Goal: Information Seeking & Learning: Compare options

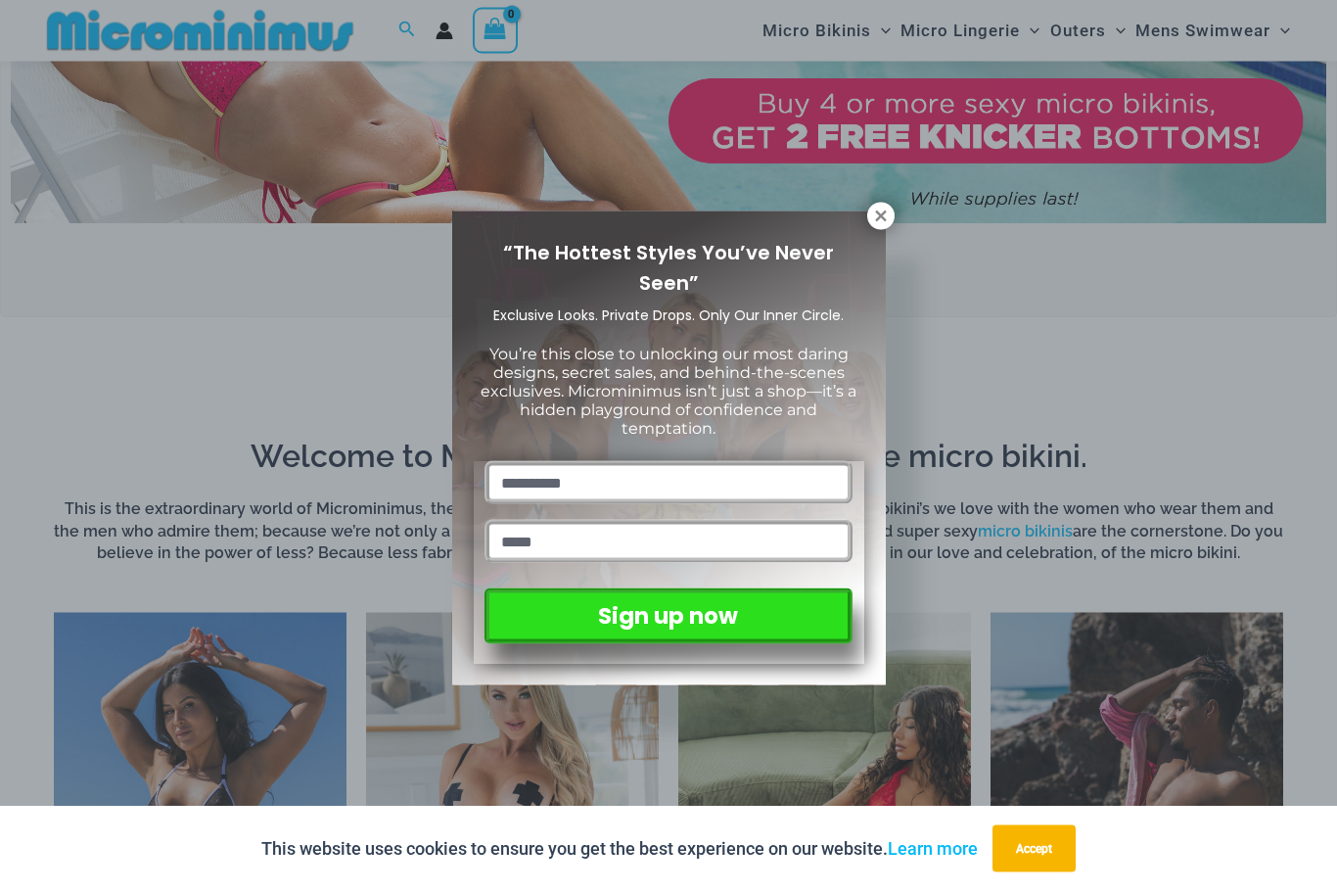
scroll to position [900, 0]
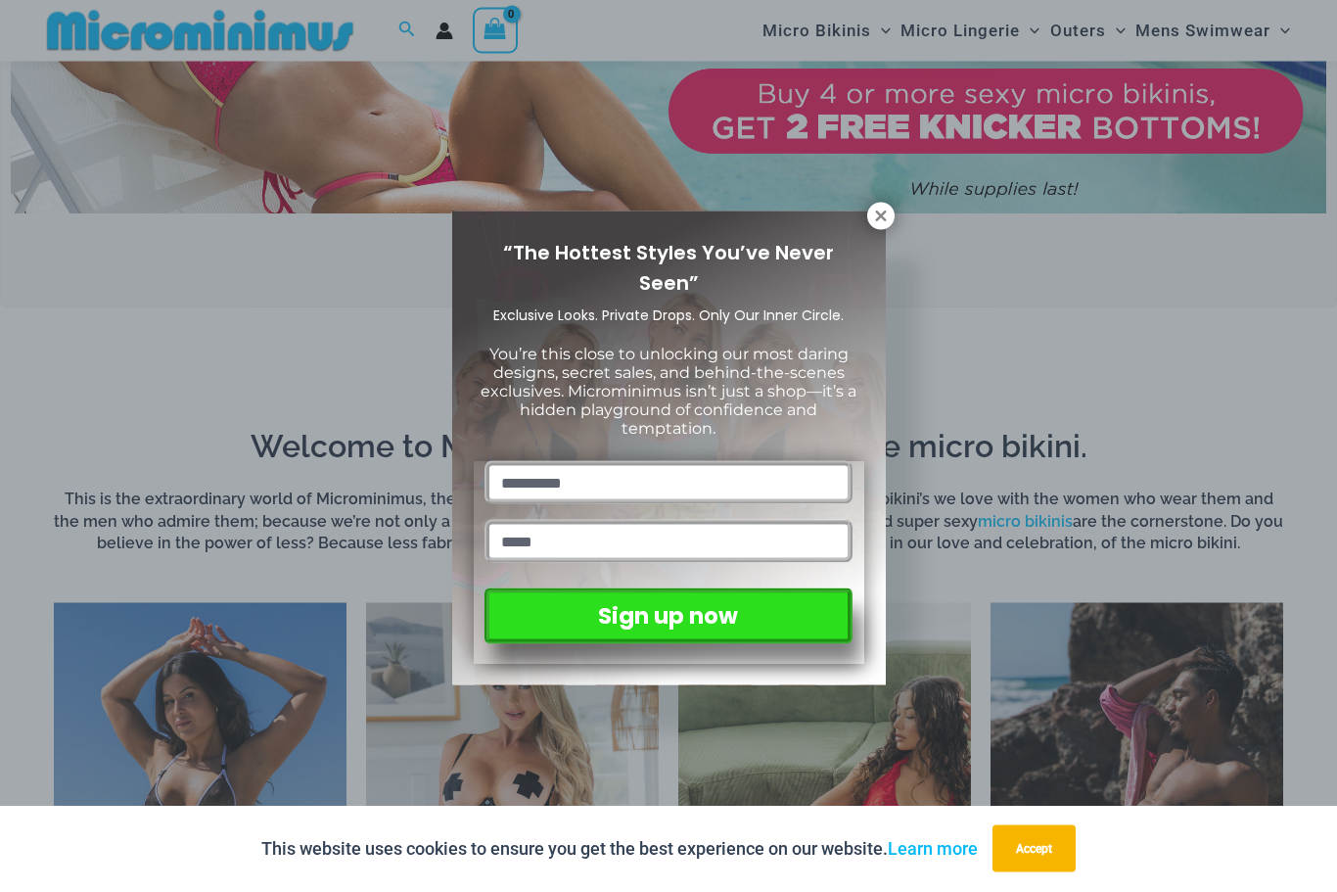
click at [866, 222] on div "“The Hottest Styles You’ve Never Seen” Exclusive Looks. Private Drops. Only Our…" at bounding box center [669, 448] width 434 height 475
click at [886, 211] on icon at bounding box center [880, 215] width 11 height 11
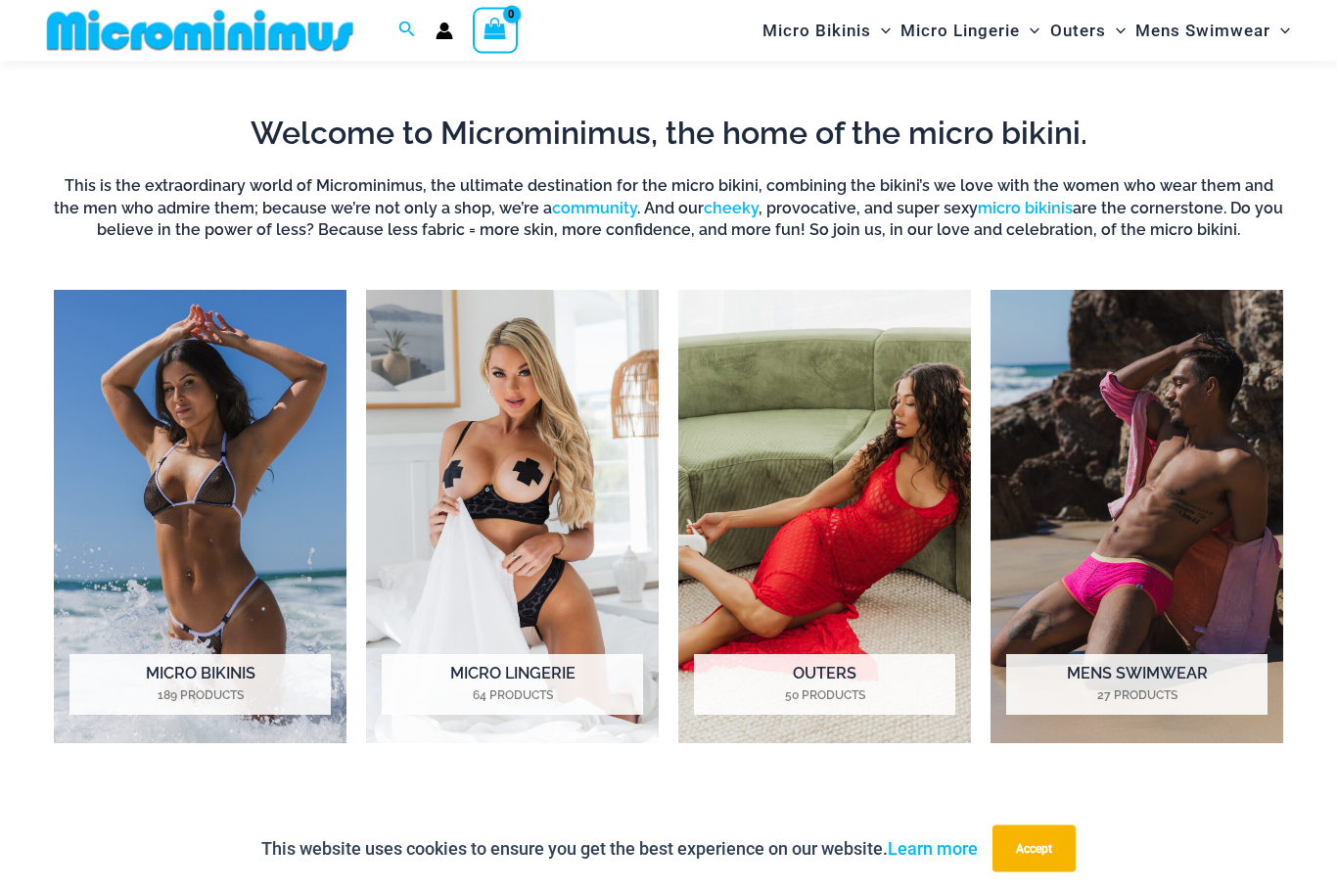
scroll to position [1214, 0]
click at [796, 610] on img "Visit product category Outers" at bounding box center [824, 516] width 293 height 453
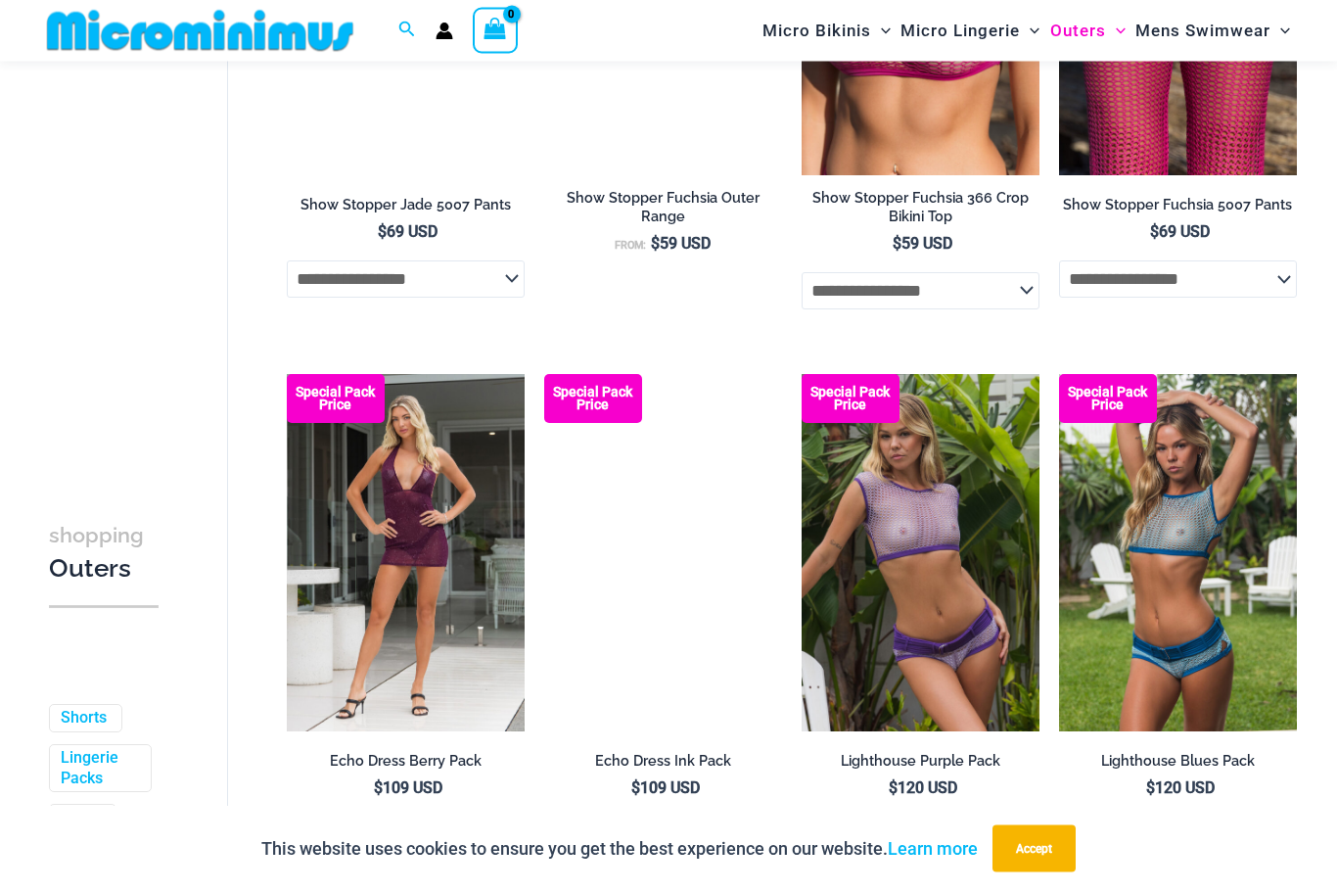
scroll to position [2202, 0]
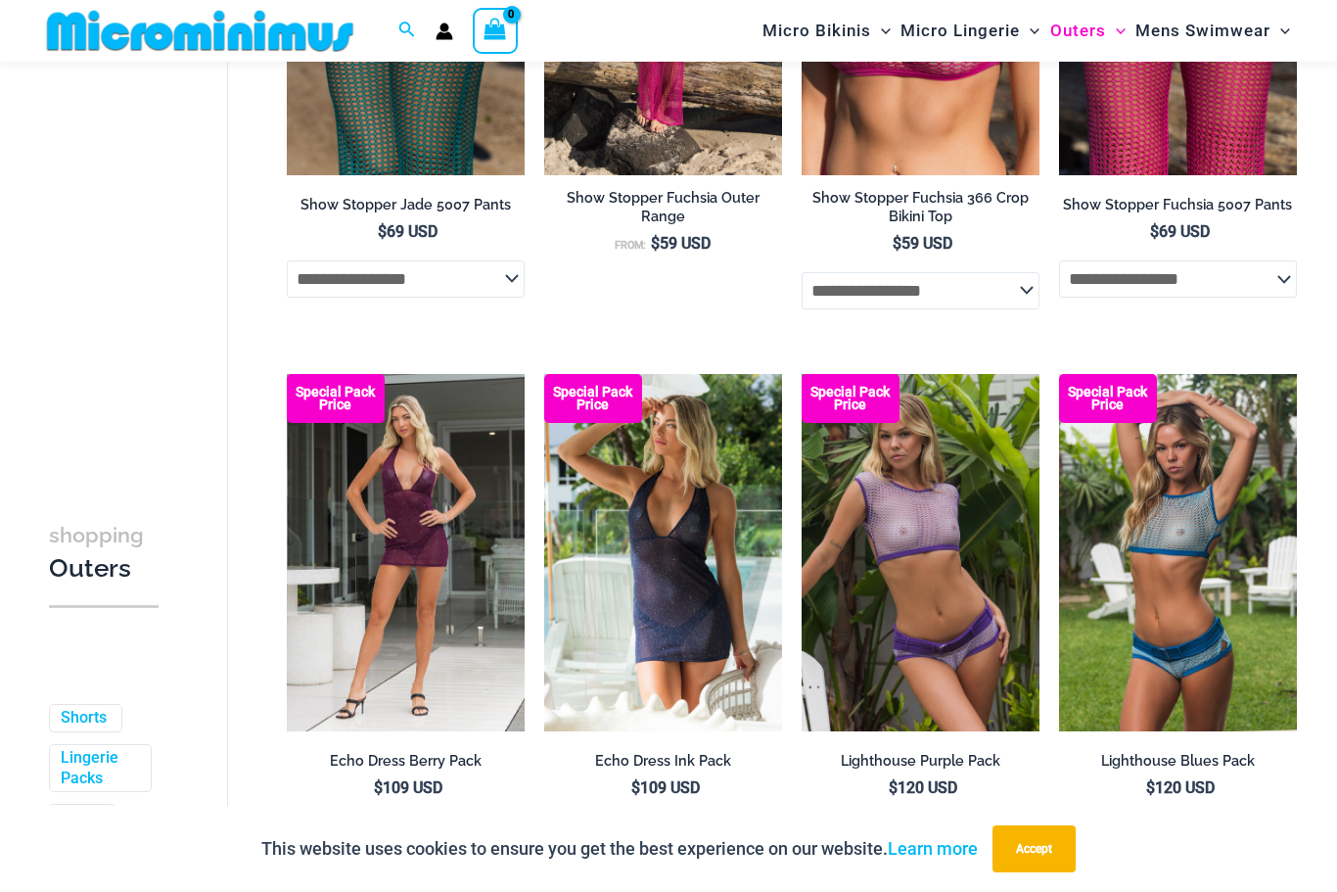
click at [1059, 374] on img at bounding box center [1059, 374] width 0 height 0
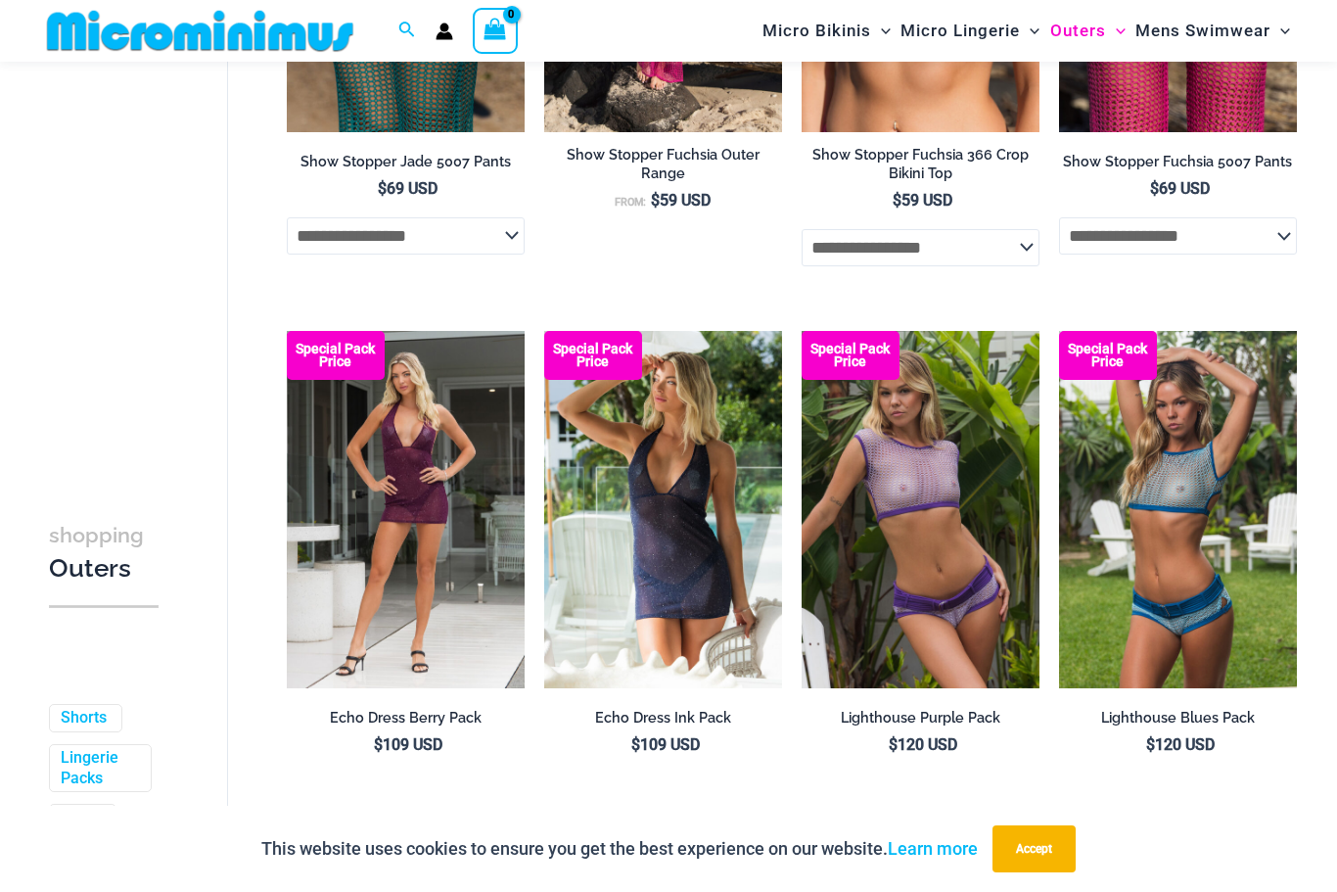
scroll to position [2221, 0]
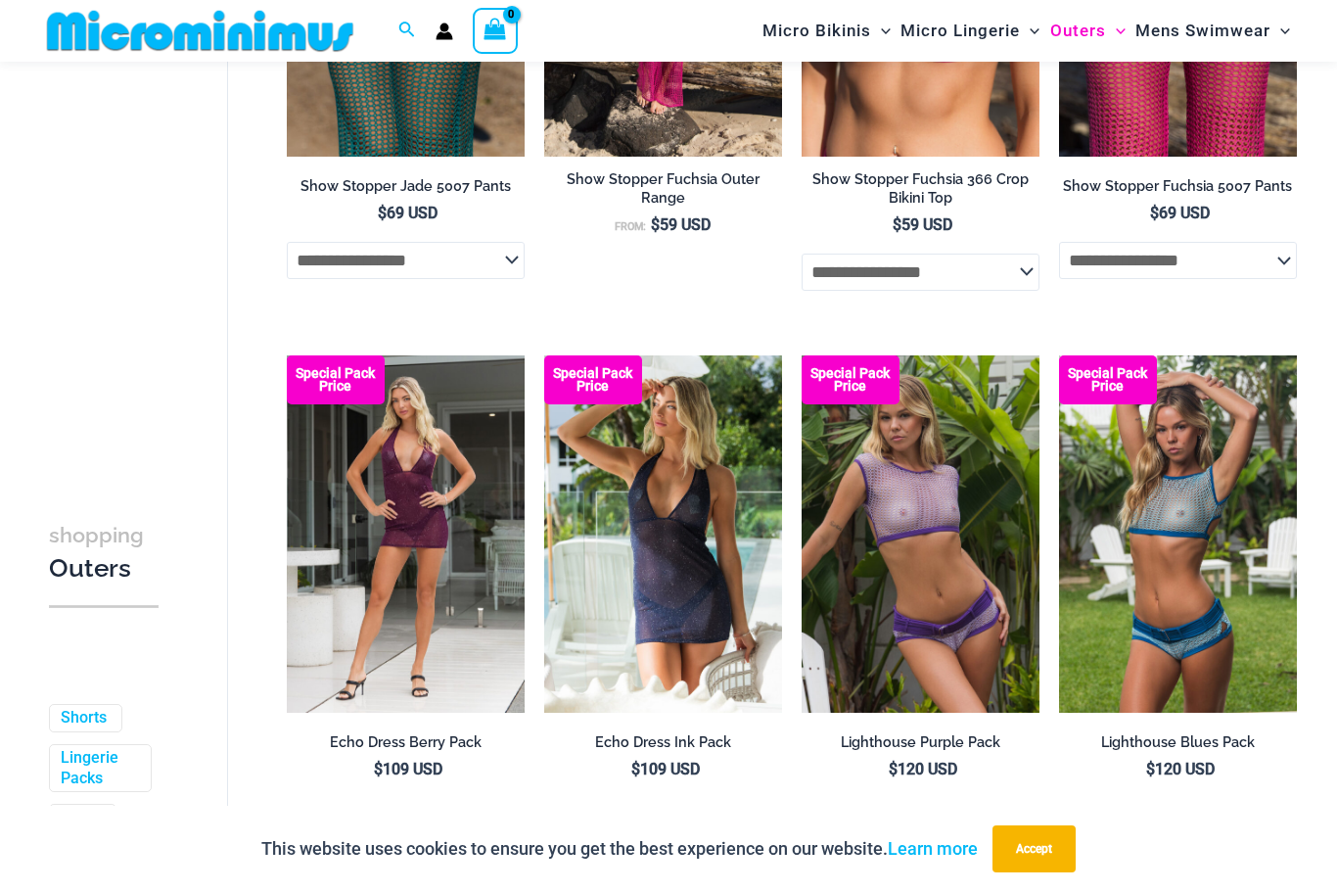
click at [802, 355] on img at bounding box center [802, 355] width 0 height 0
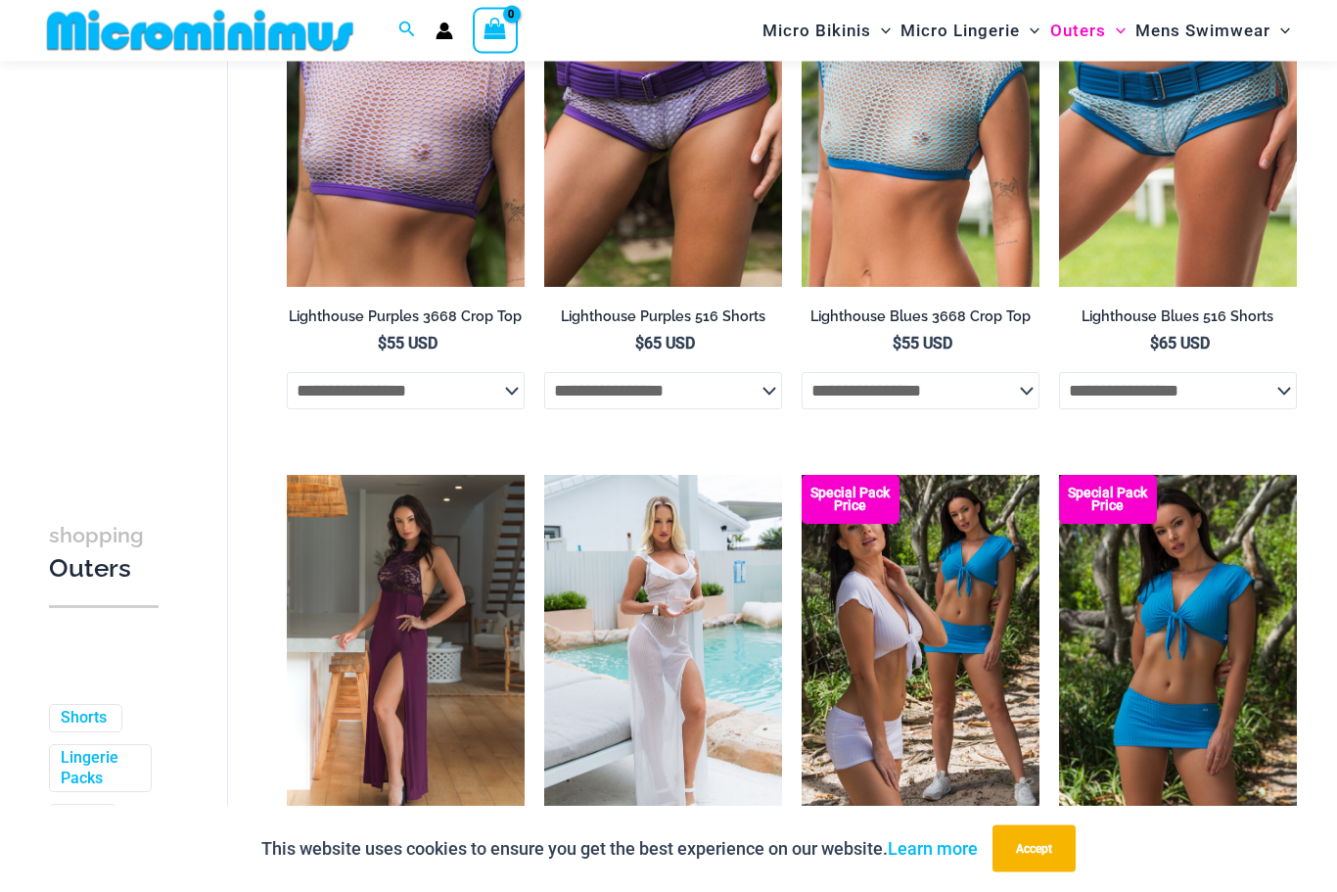
scroll to position [3141, 0]
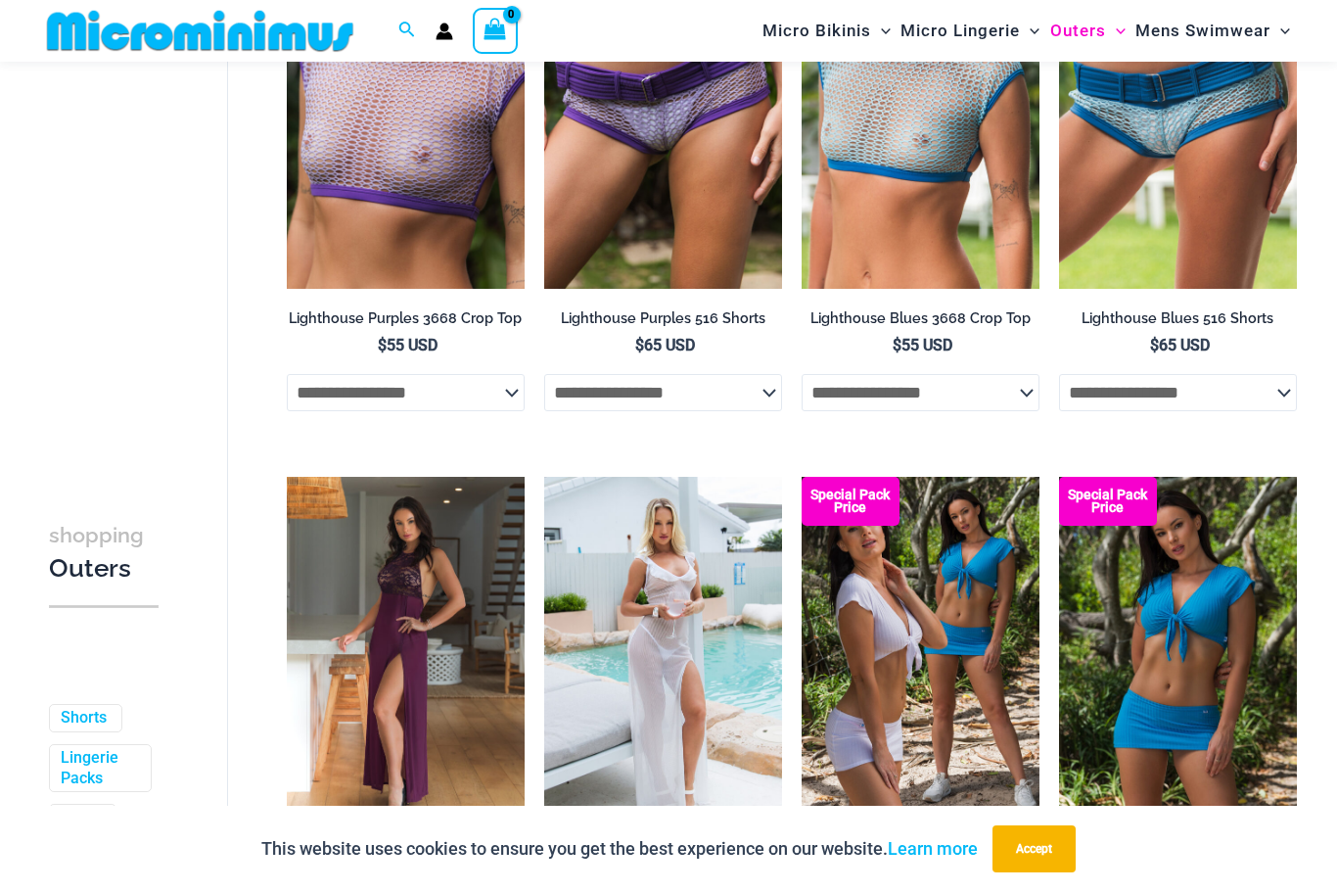
click at [544, 477] on img at bounding box center [544, 477] width 0 height 0
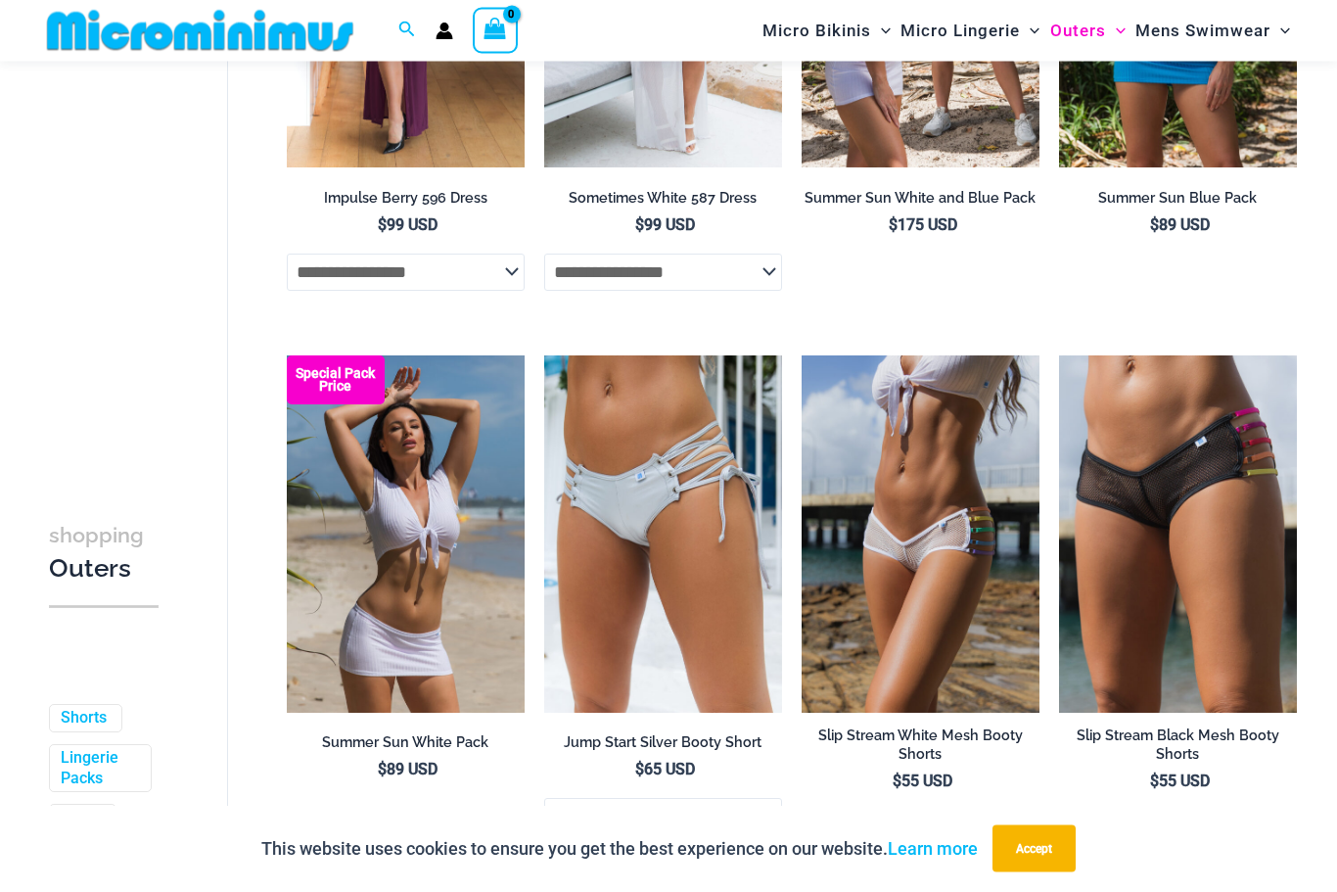
scroll to position [3802, 0]
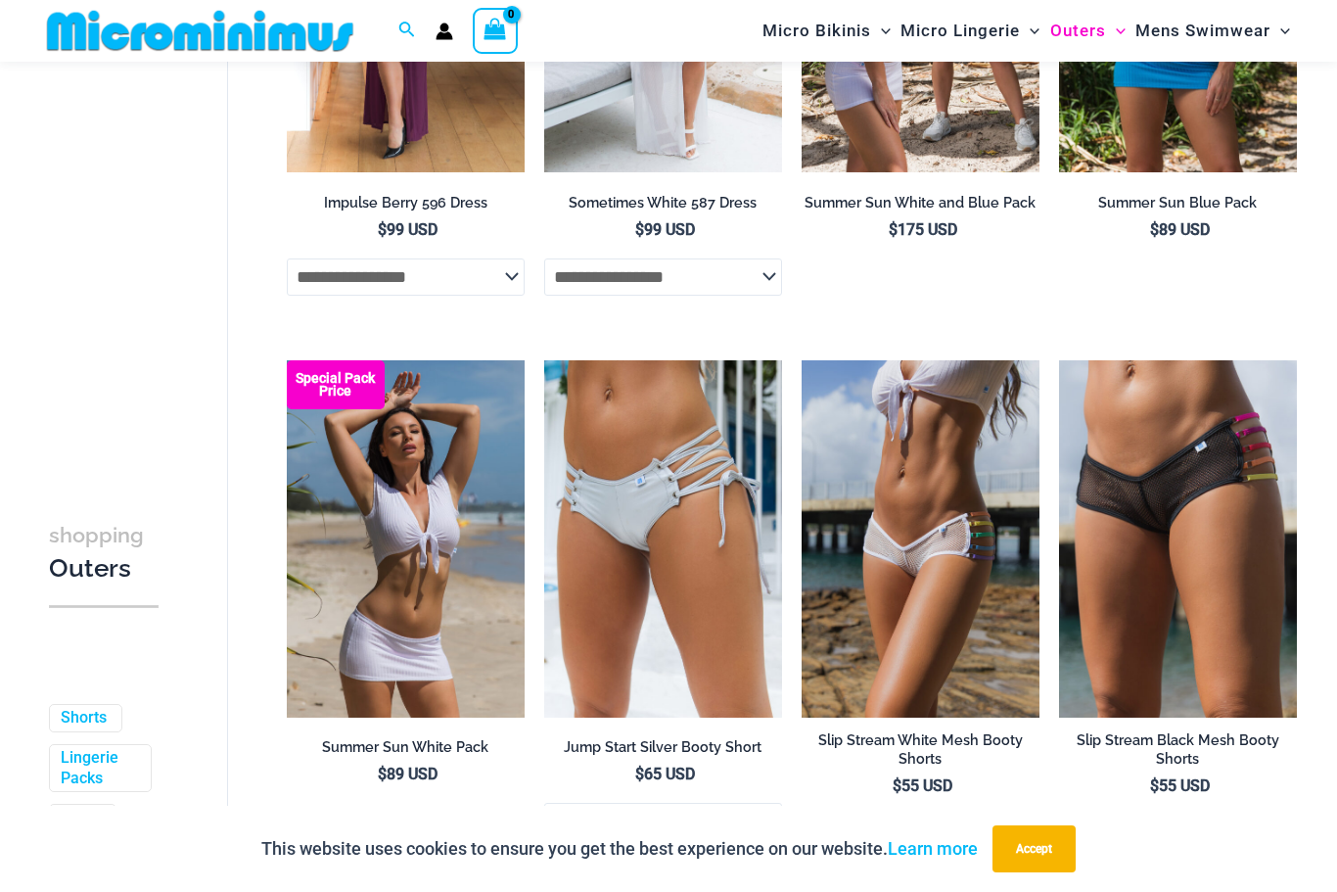
click at [1059, 360] on img at bounding box center [1059, 360] width 0 height 0
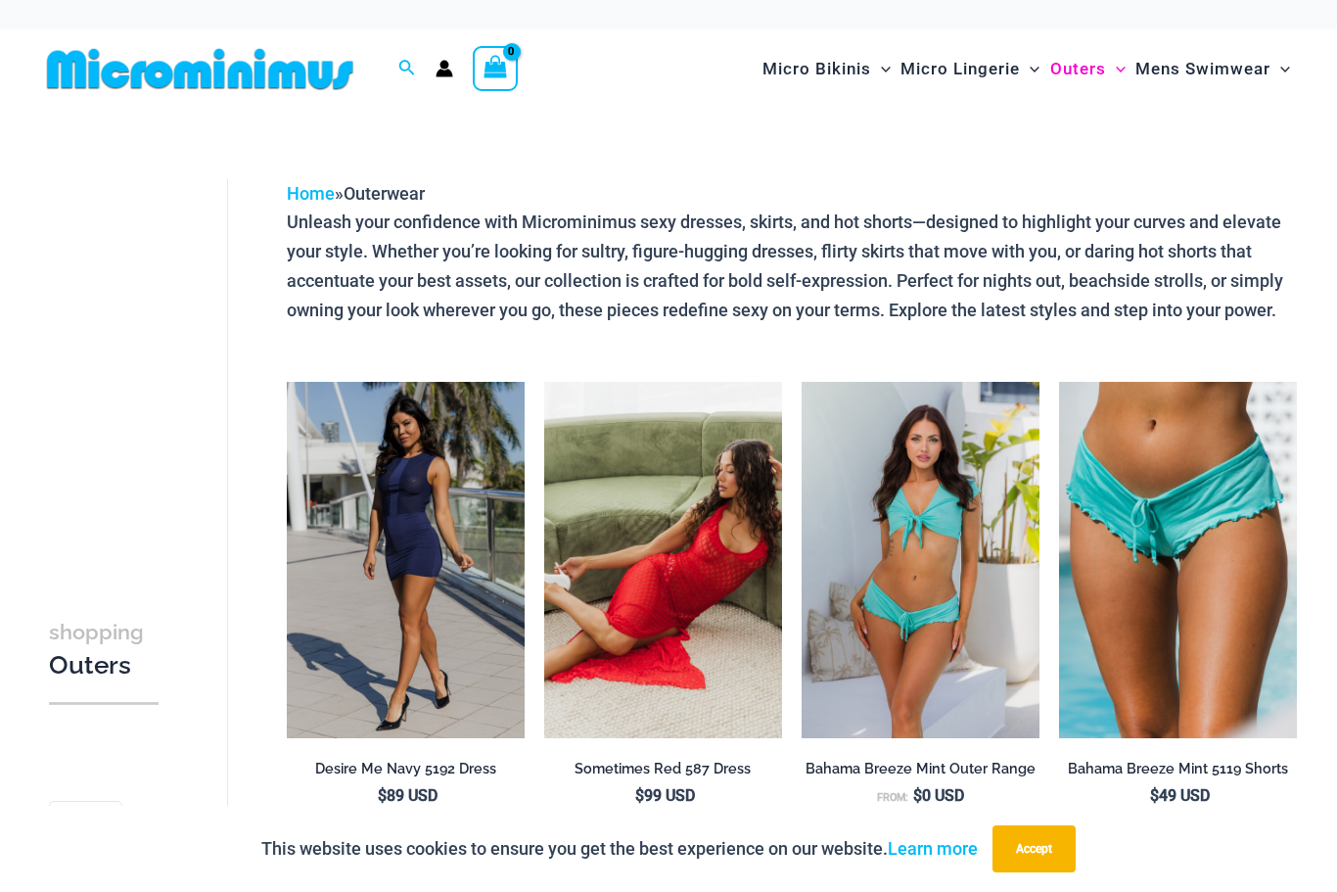
scroll to position [3868, 0]
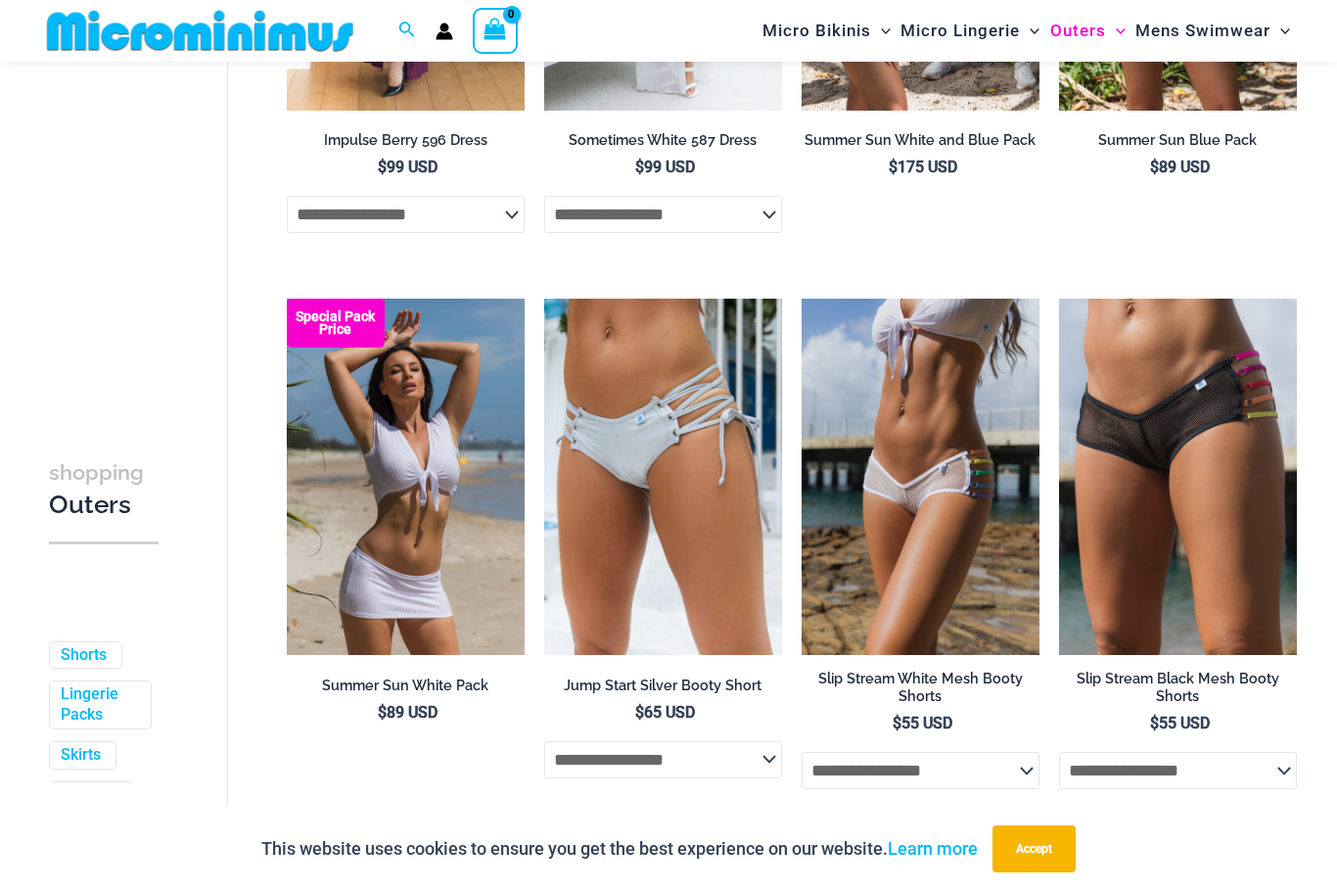
click at [802, 298] on img at bounding box center [802, 298] width 0 height 0
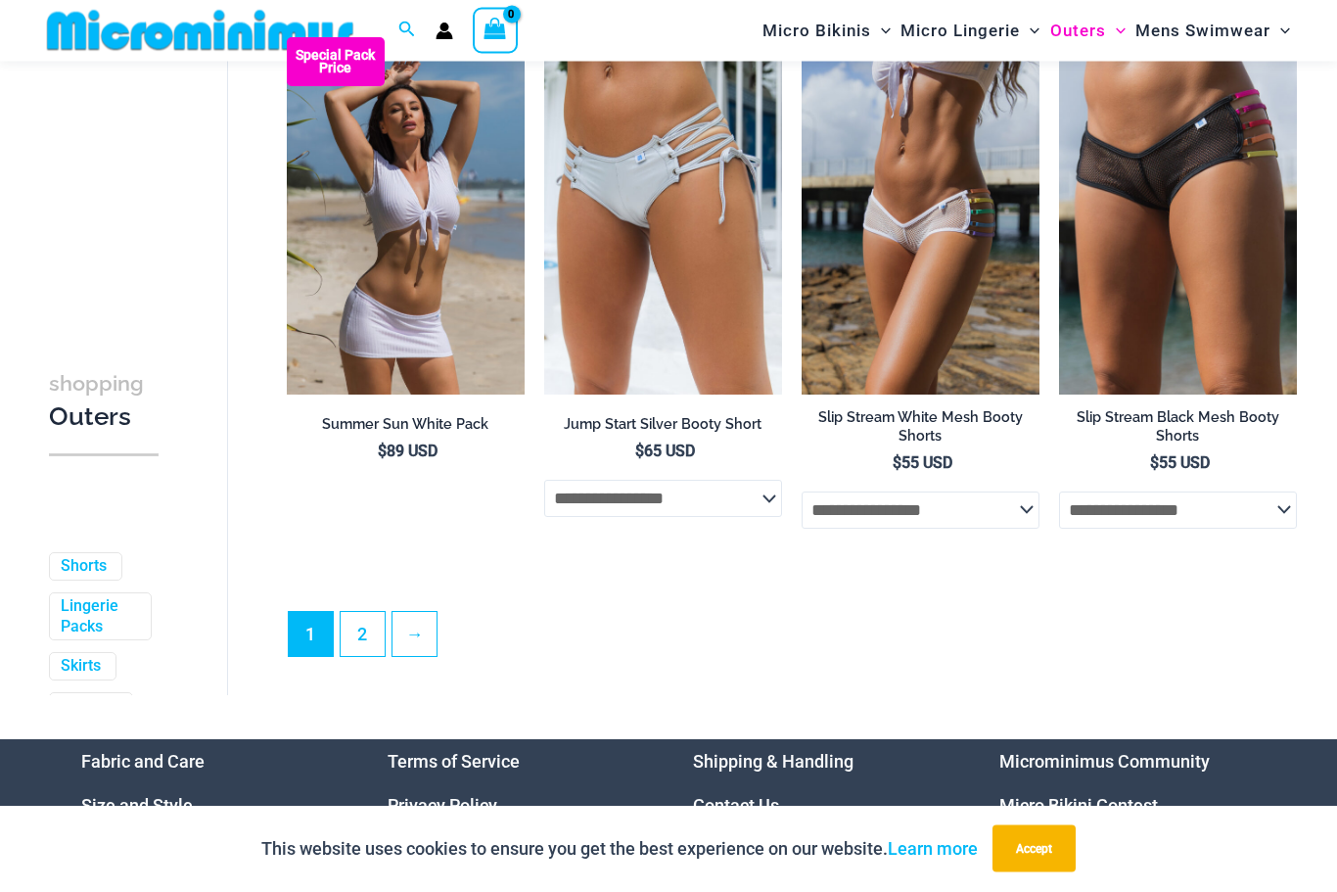
scroll to position [4148, 0]
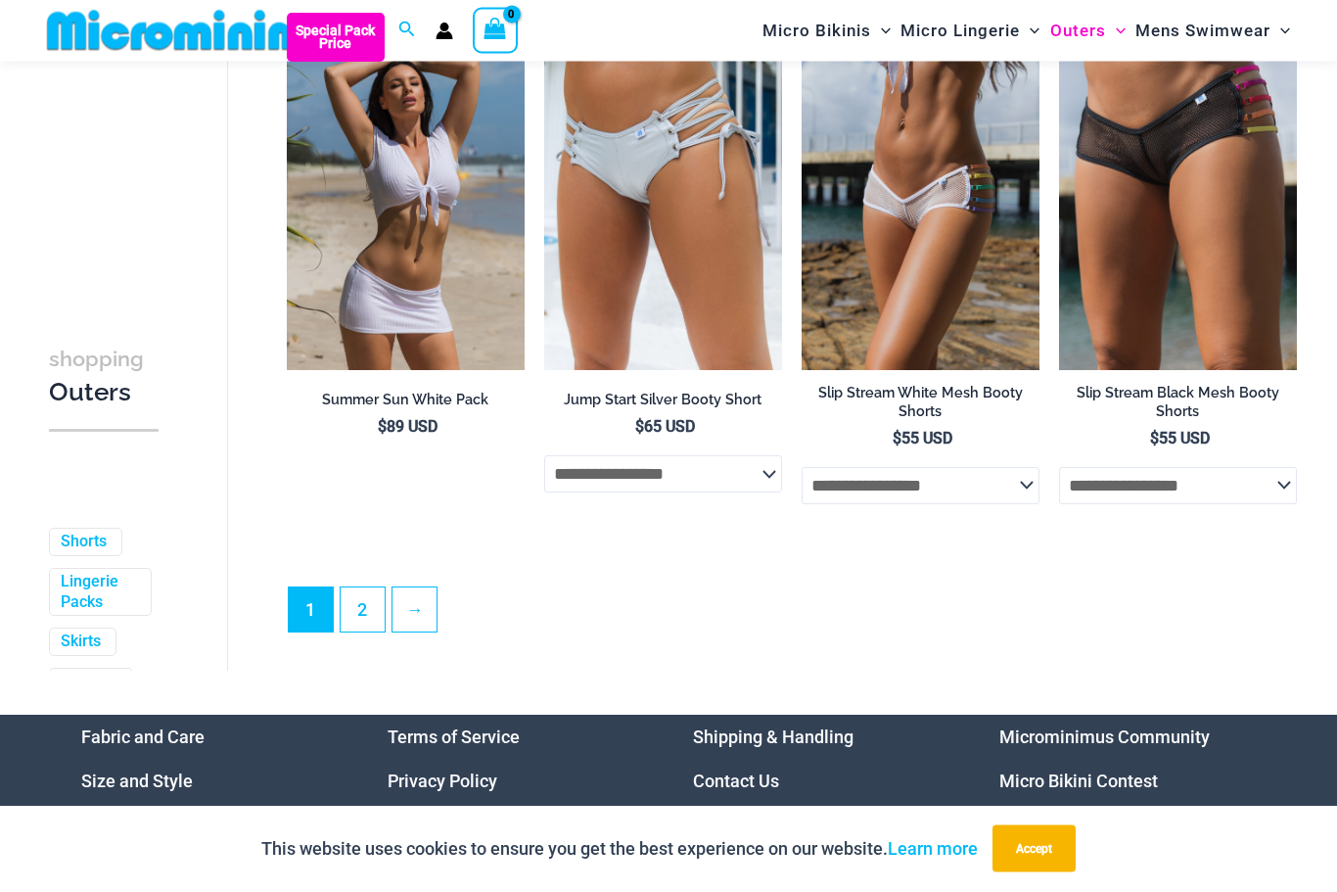
click at [365, 597] on link "2" at bounding box center [363, 610] width 44 height 44
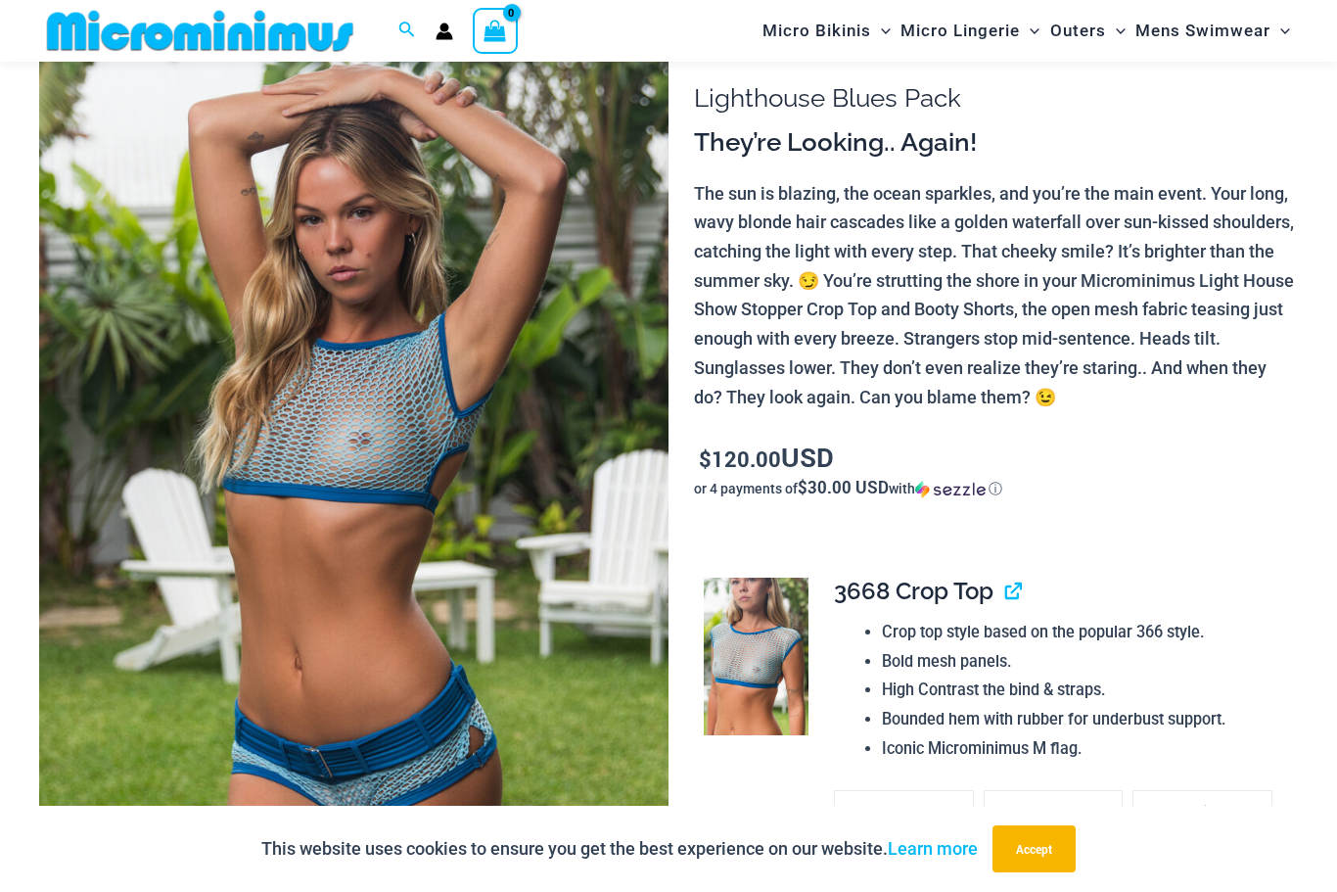
scroll to position [153, 0]
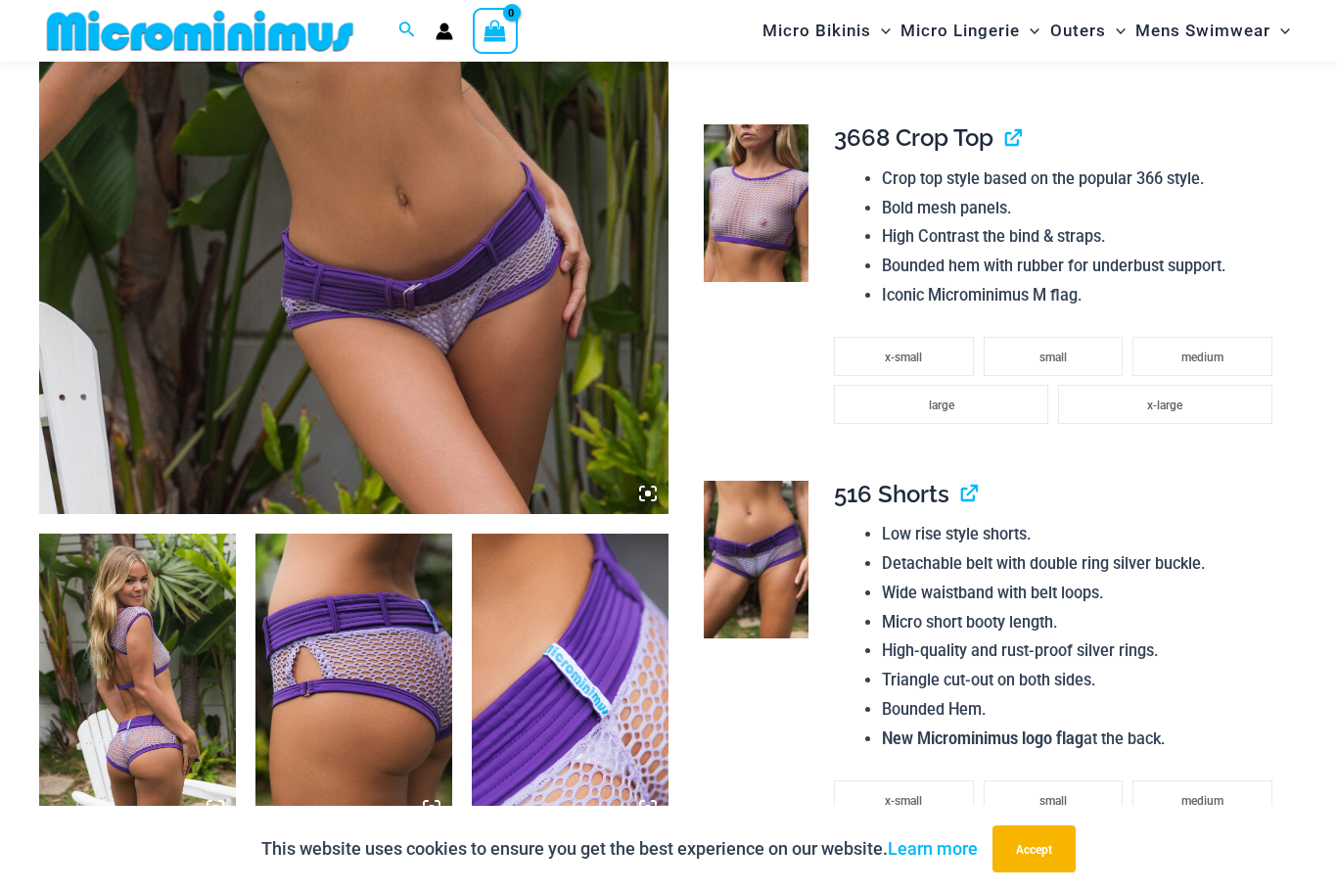
scroll to position [596, 0]
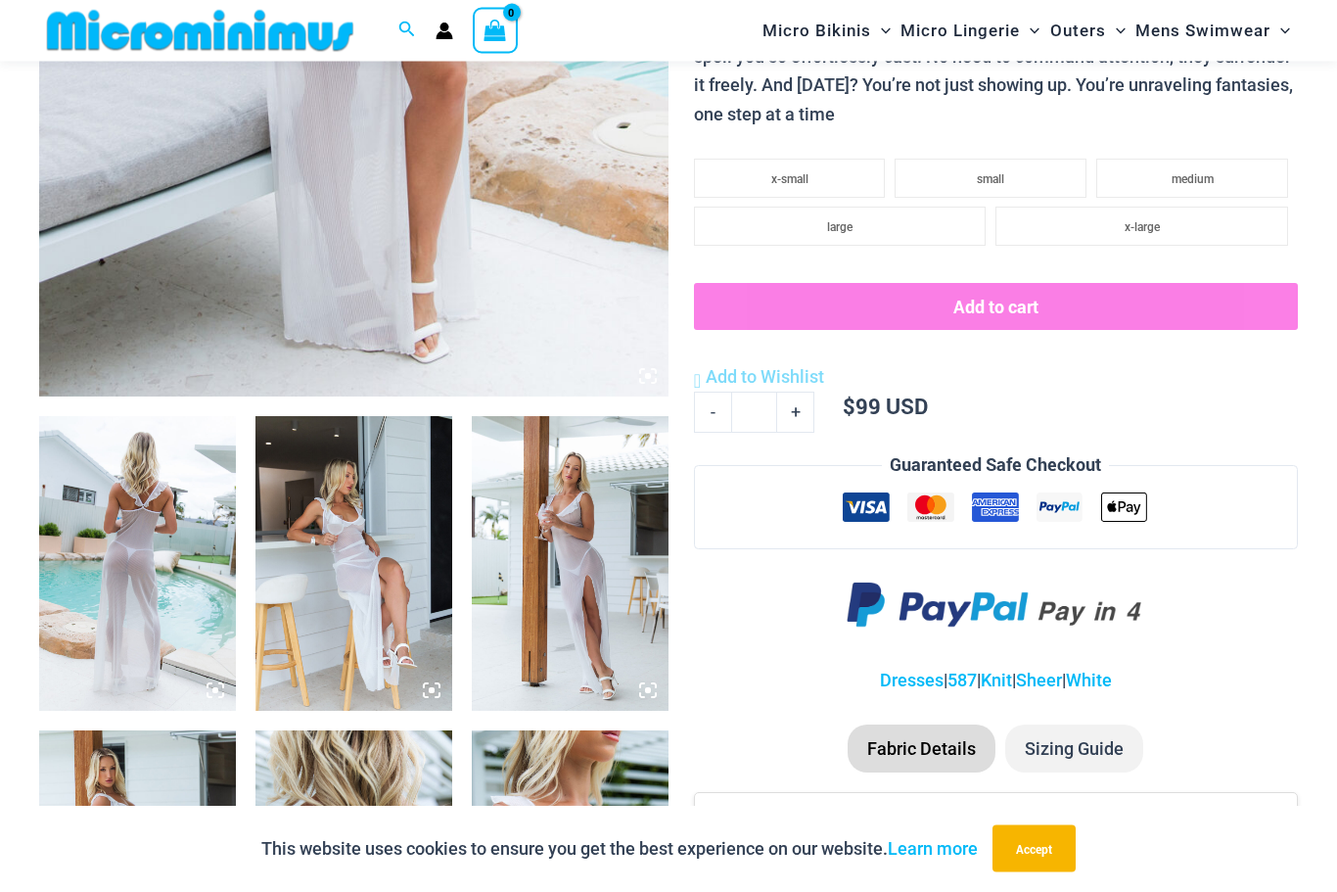
scroll to position [726, 0]
click at [118, 609] on img at bounding box center [137, 563] width 197 height 295
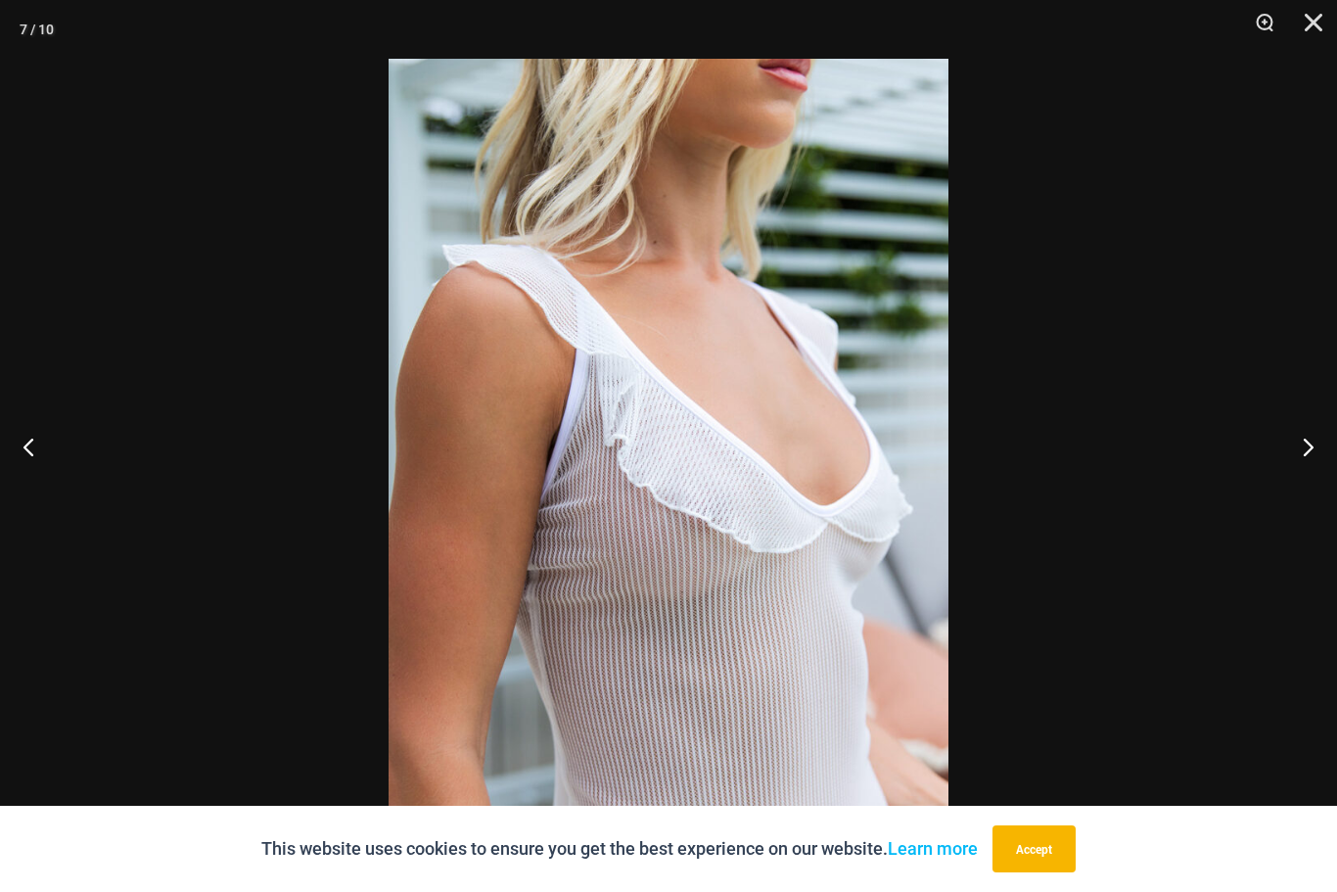
click at [1295, 495] on button "Next" at bounding box center [1299, 446] width 73 height 98
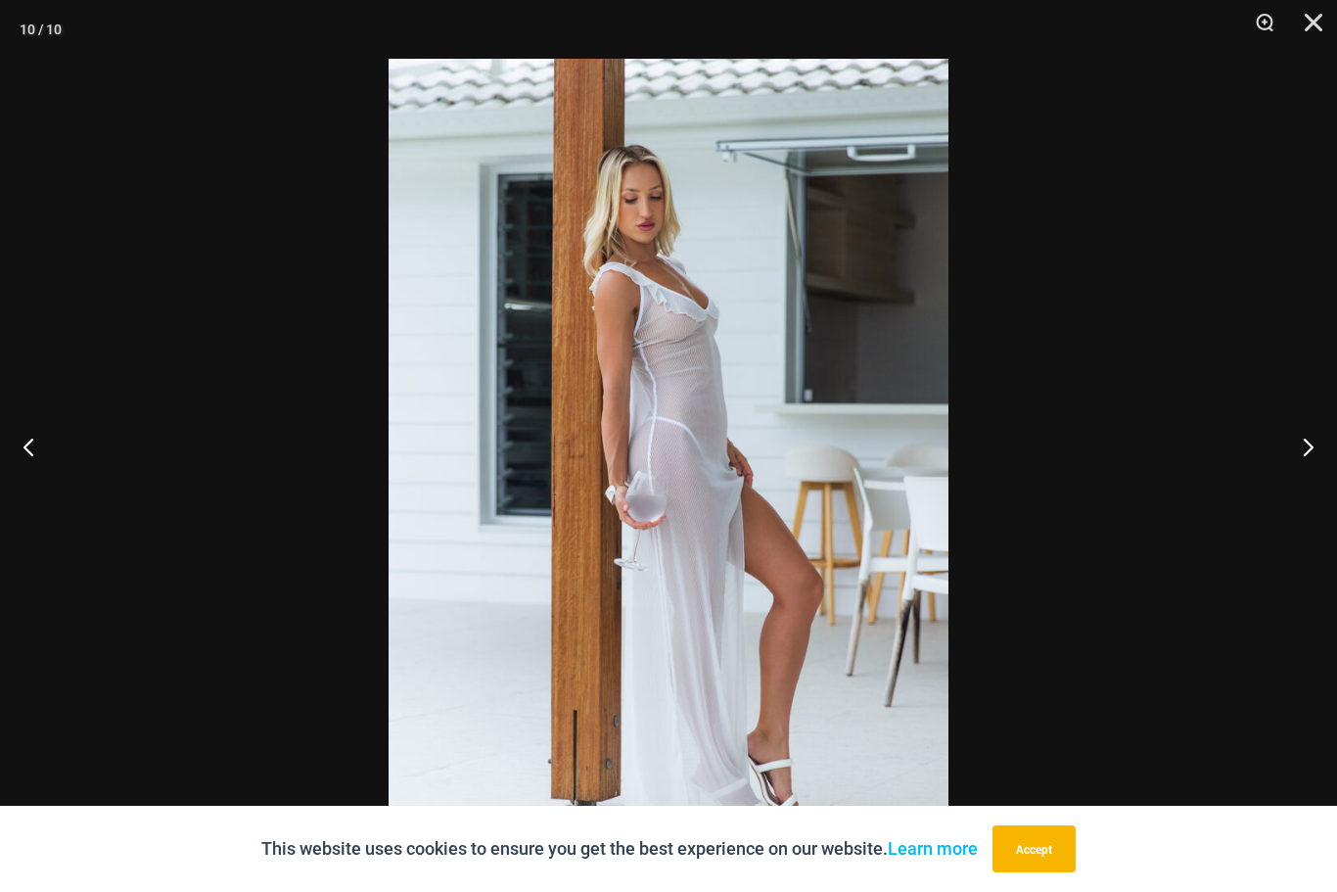
click at [1301, 33] on button "Close" at bounding box center [1306, 29] width 49 height 59
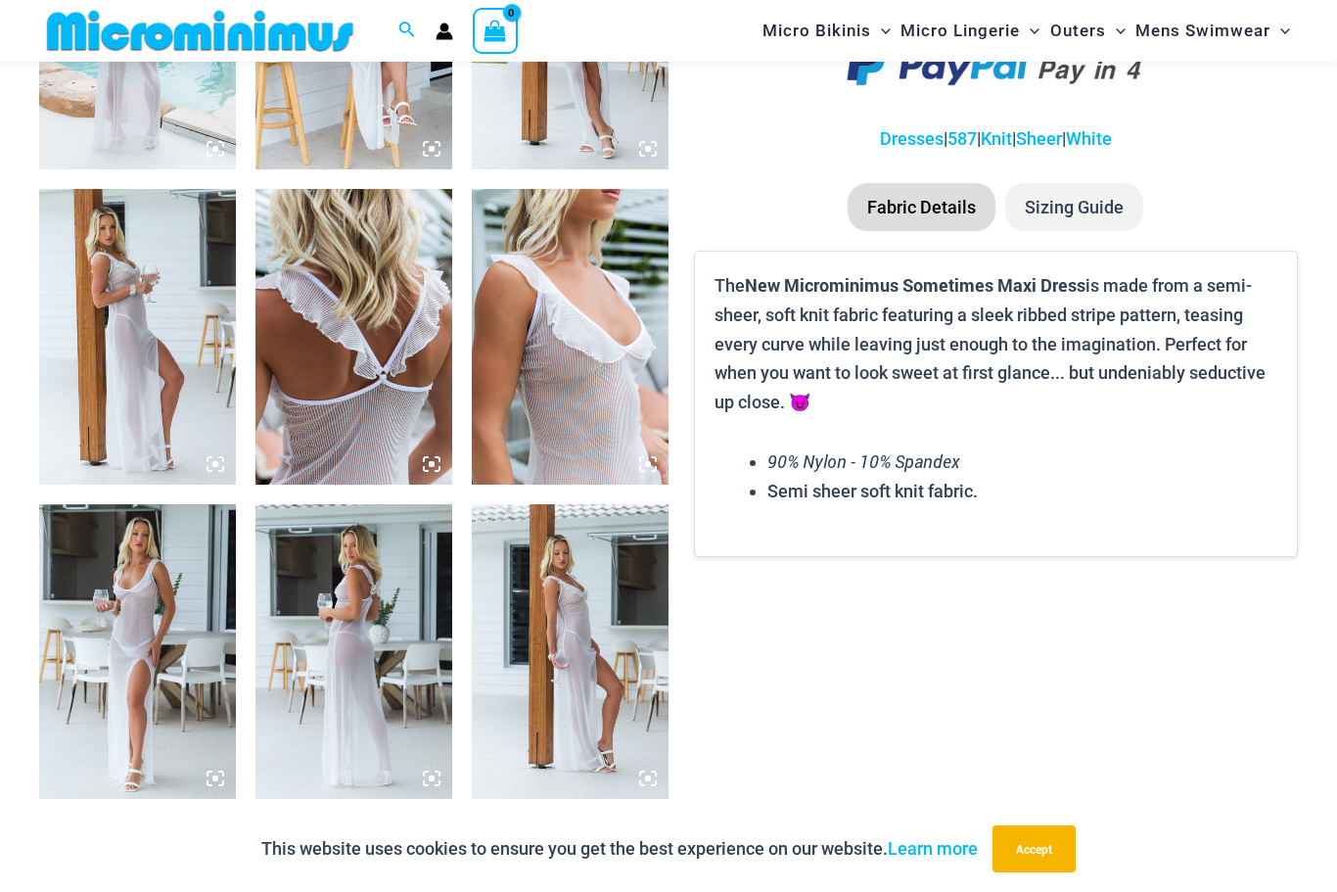
scroll to position [1252, 0]
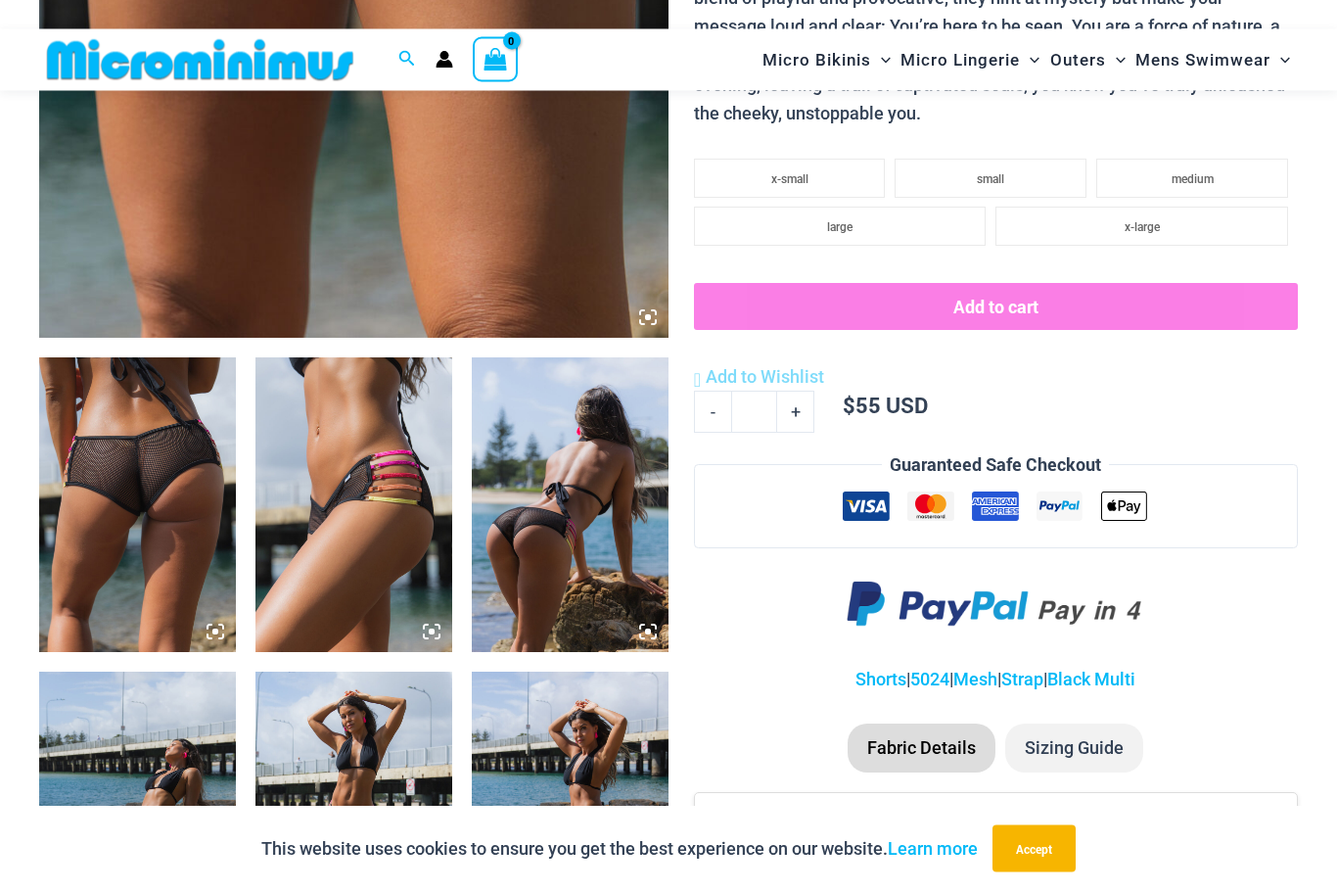
click at [98, 587] on img at bounding box center [137, 505] width 197 height 295
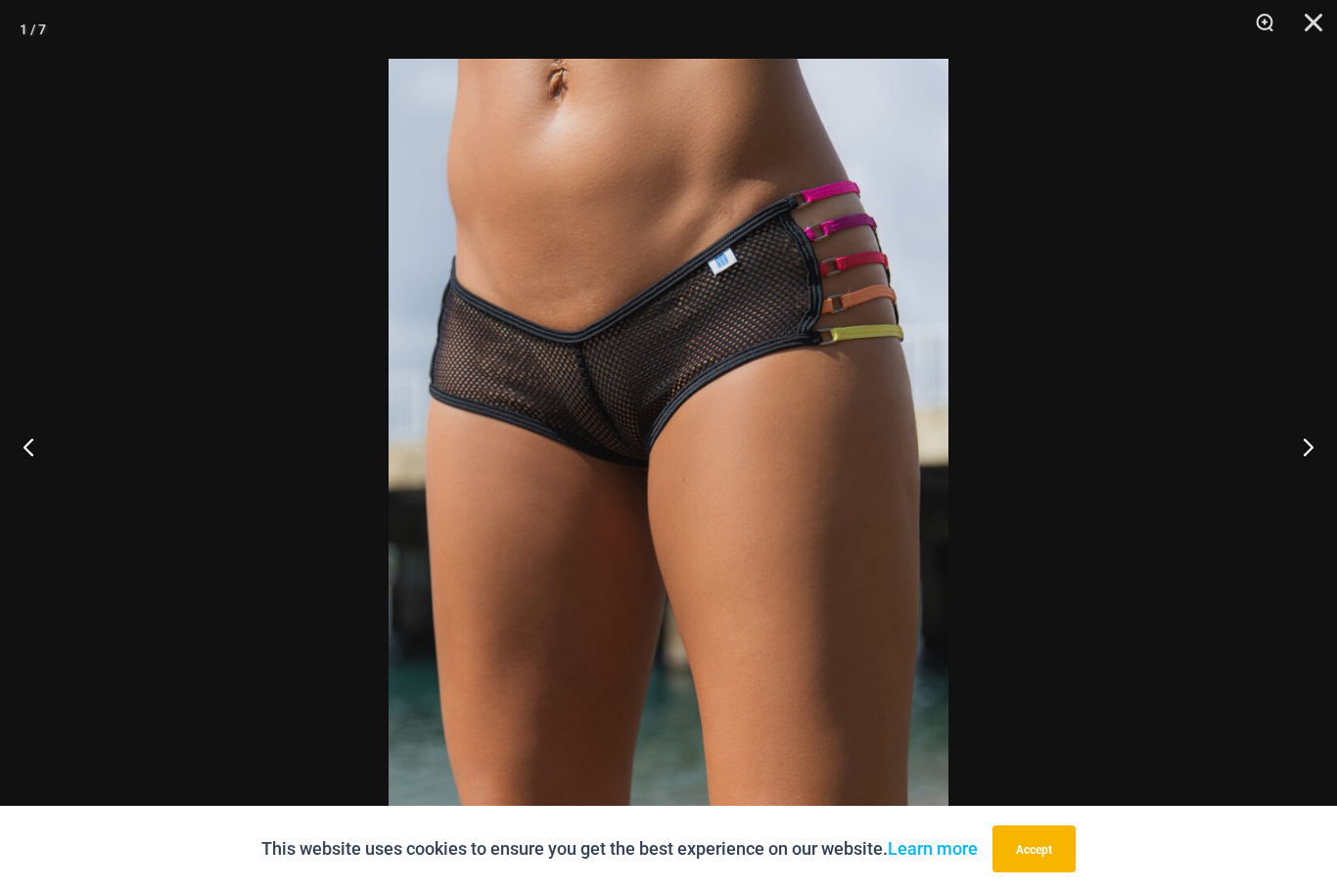
click at [1302, 31] on button "Close" at bounding box center [1306, 29] width 49 height 59
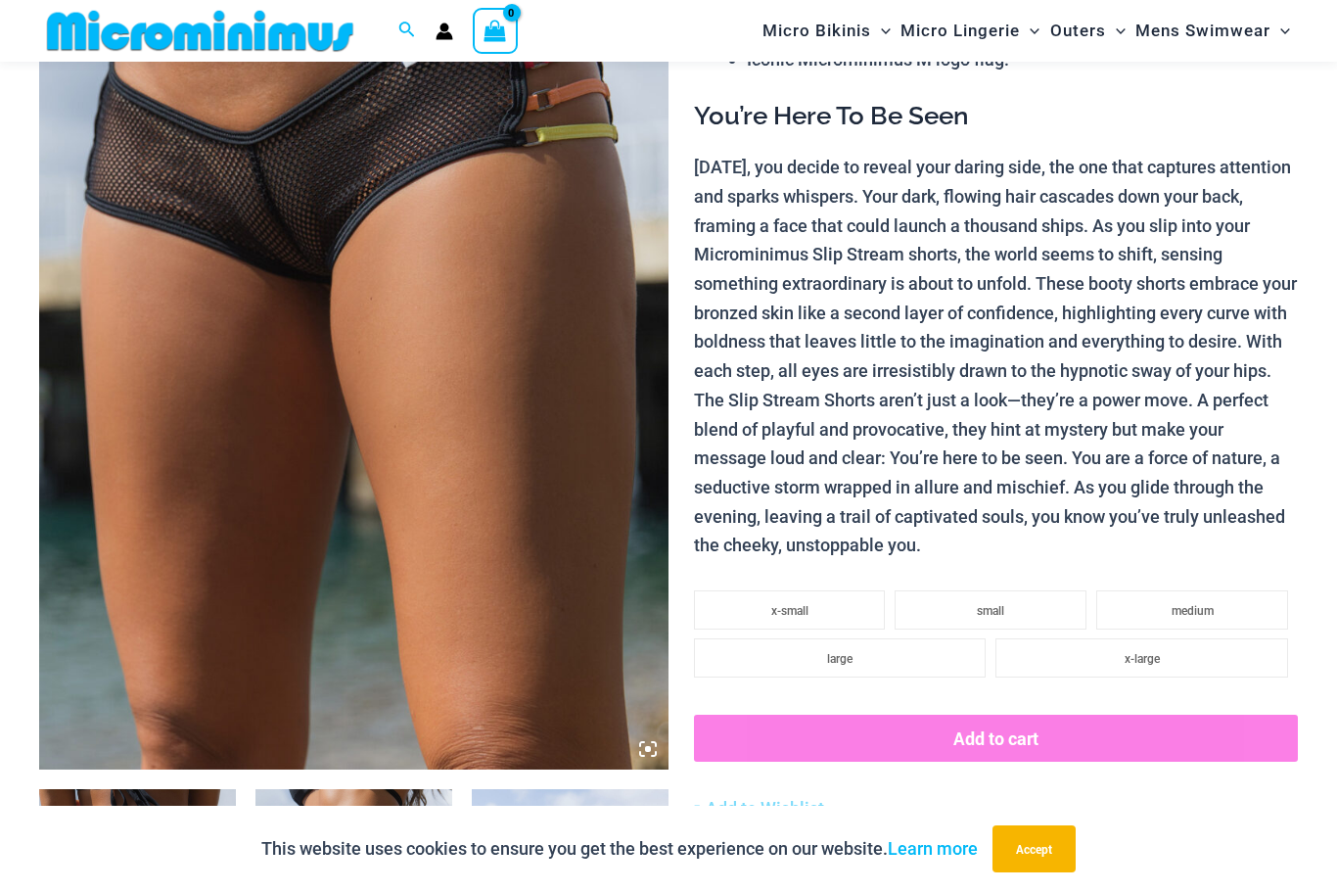
scroll to position [329, 0]
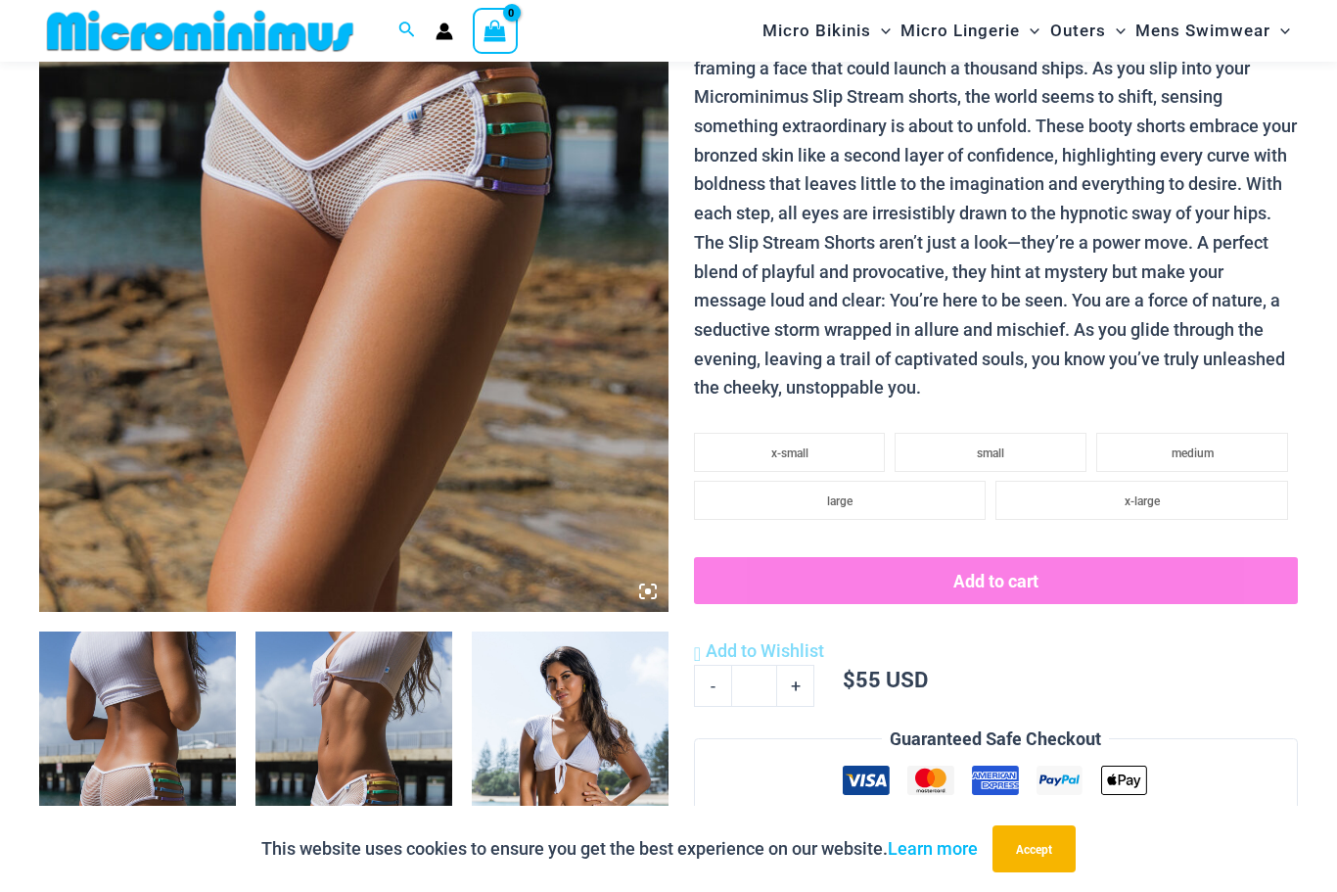
scroll to position [575, 0]
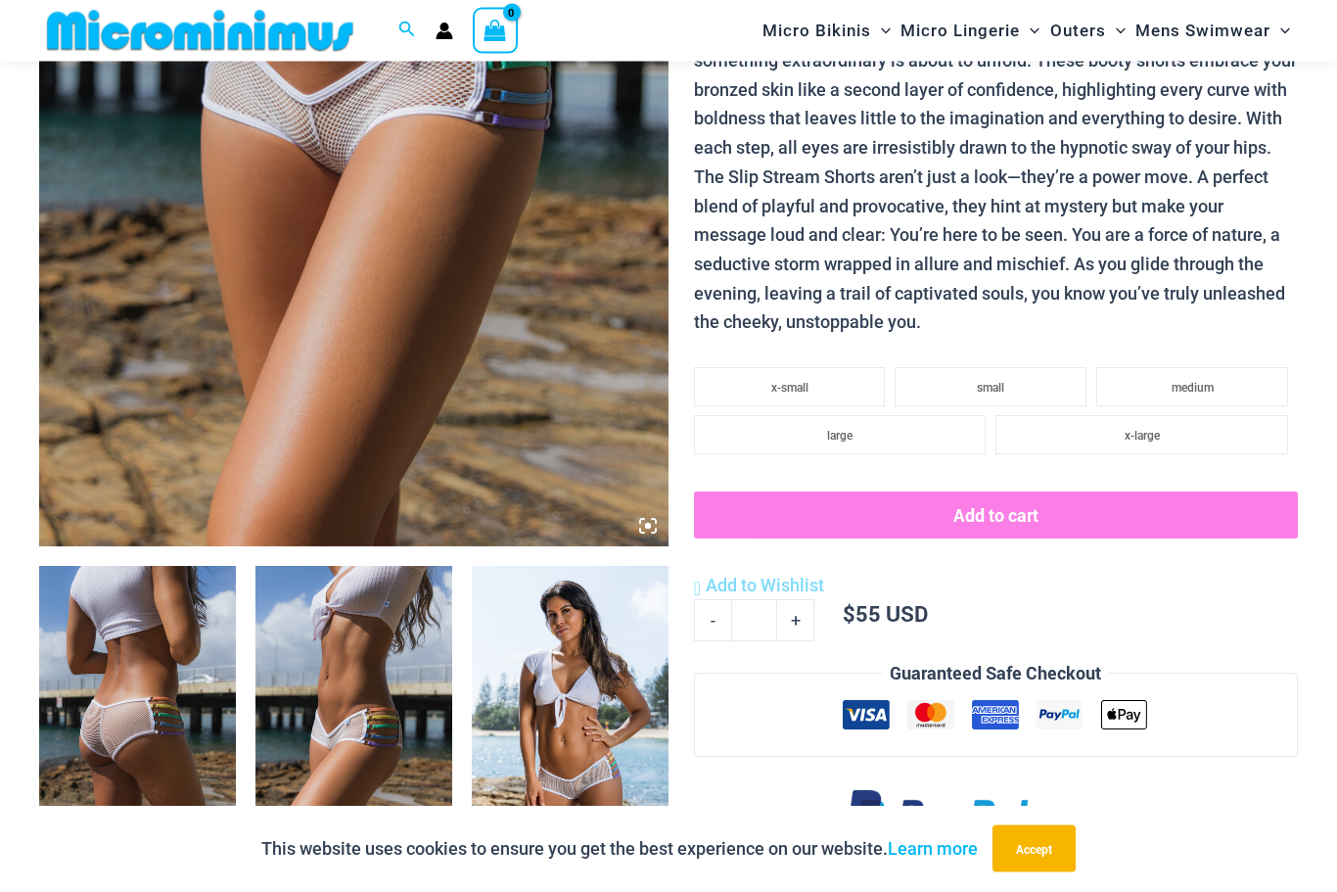
click at [103, 697] on img at bounding box center [137, 714] width 197 height 295
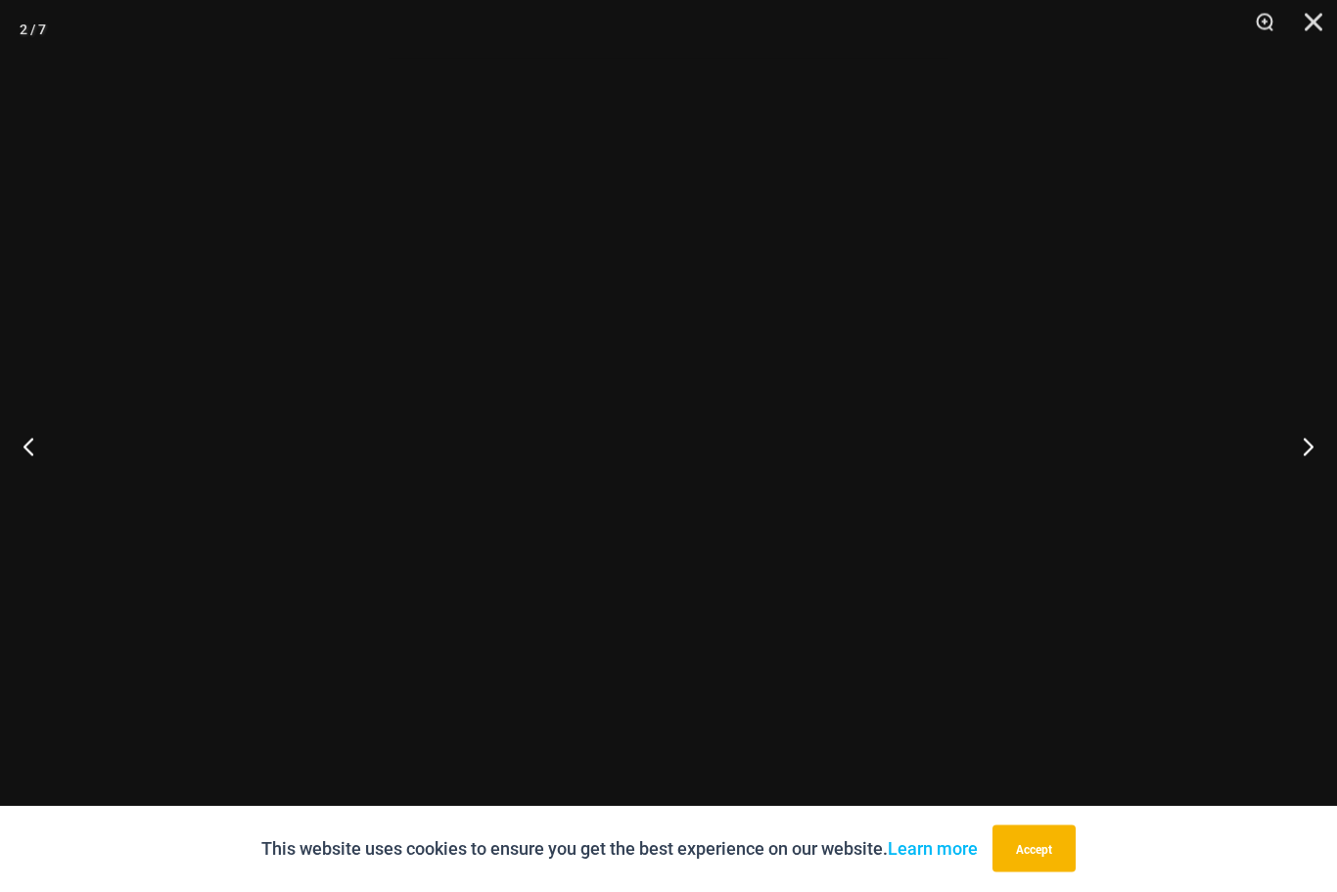
scroll to position [576, 0]
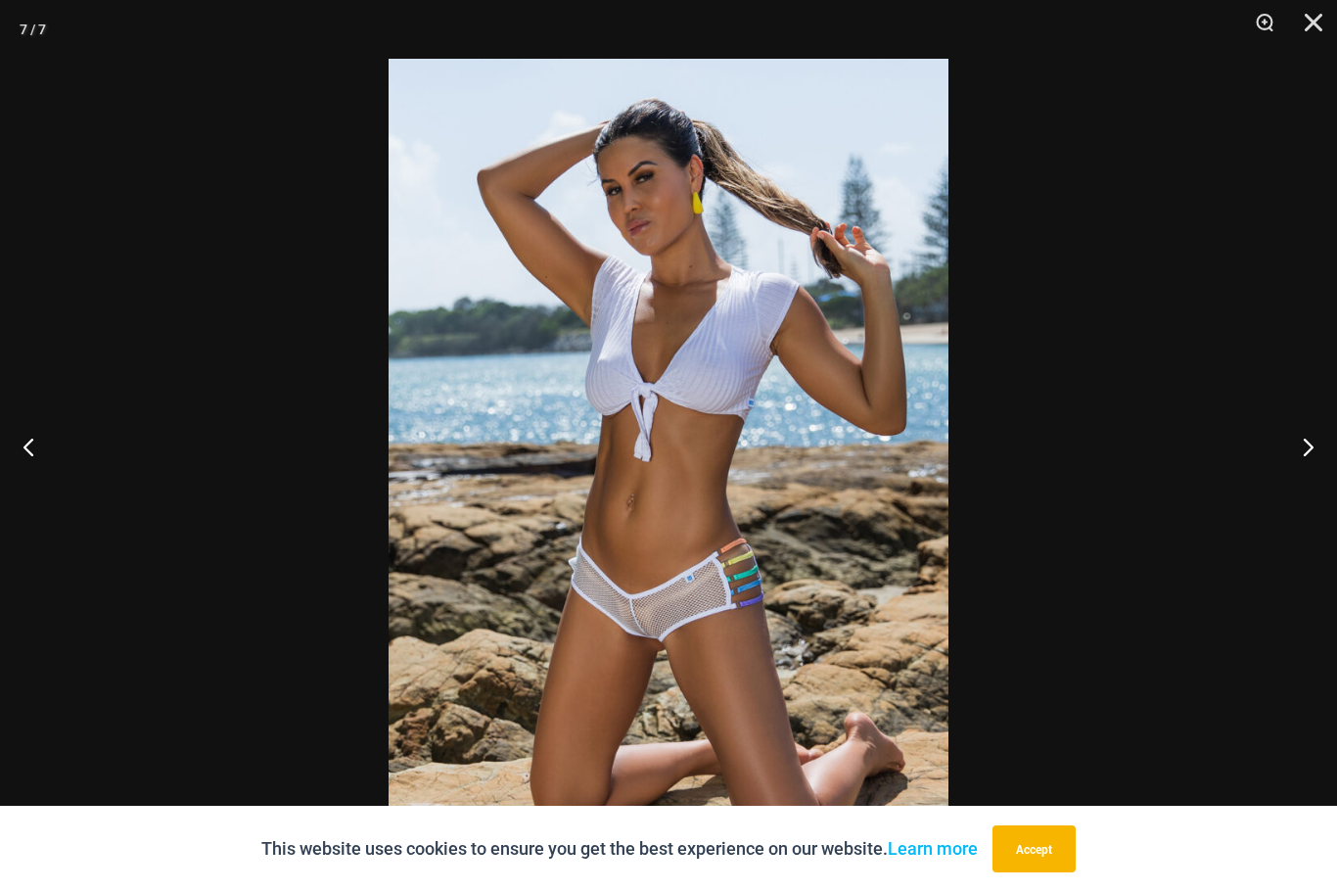
click at [1326, 19] on button "Close" at bounding box center [1306, 29] width 49 height 59
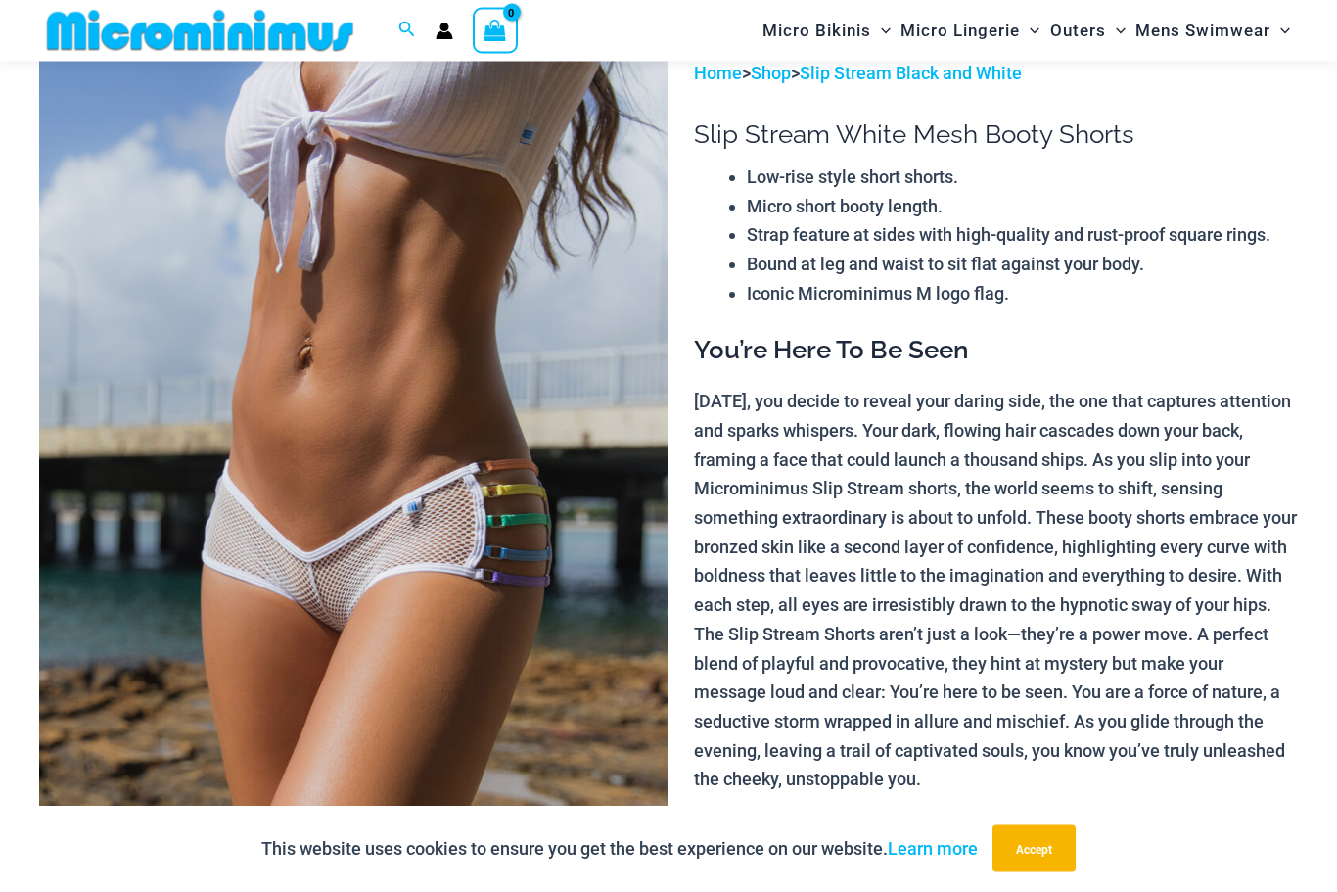
scroll to position [95, 0]
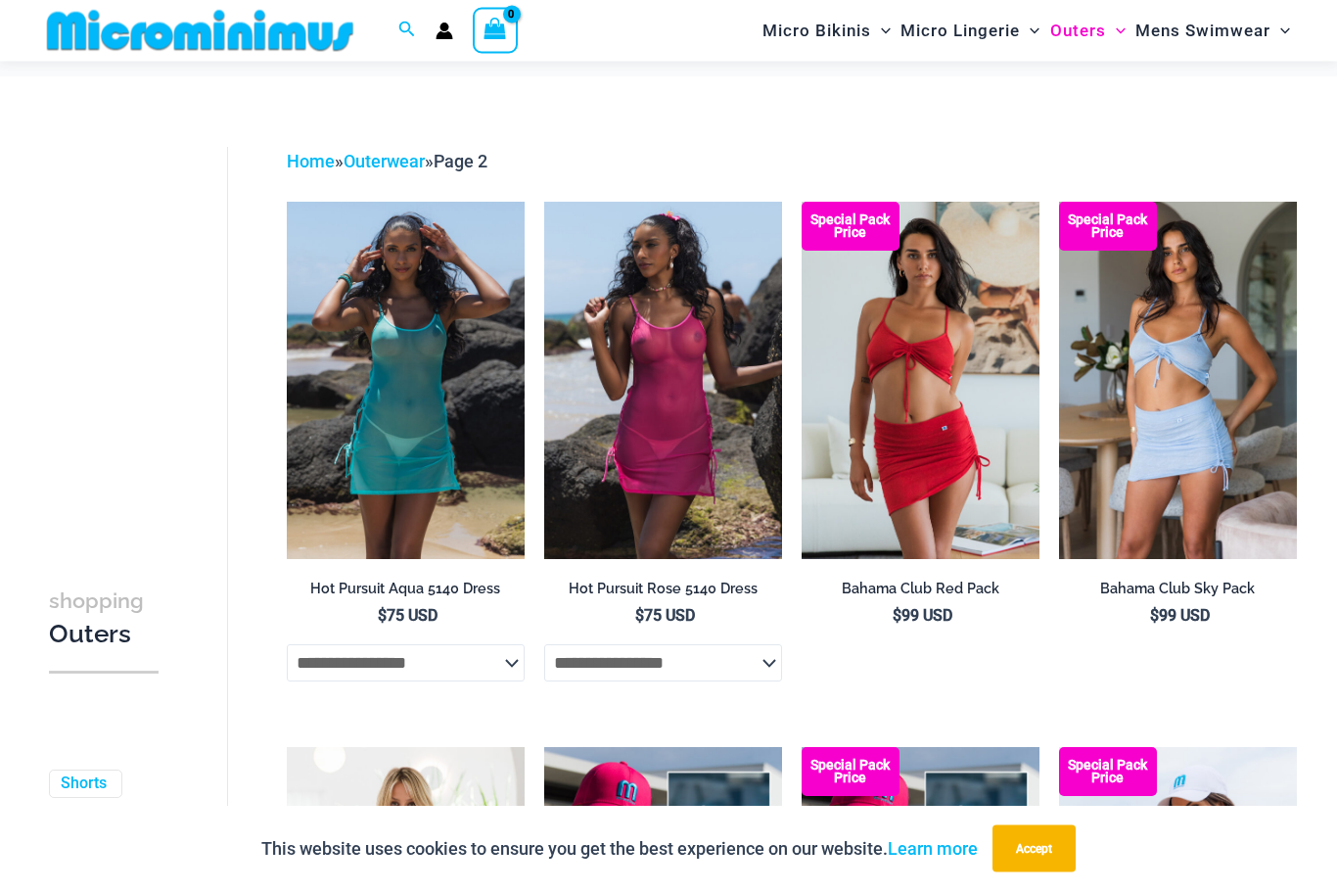
scroll to position [15, 0]
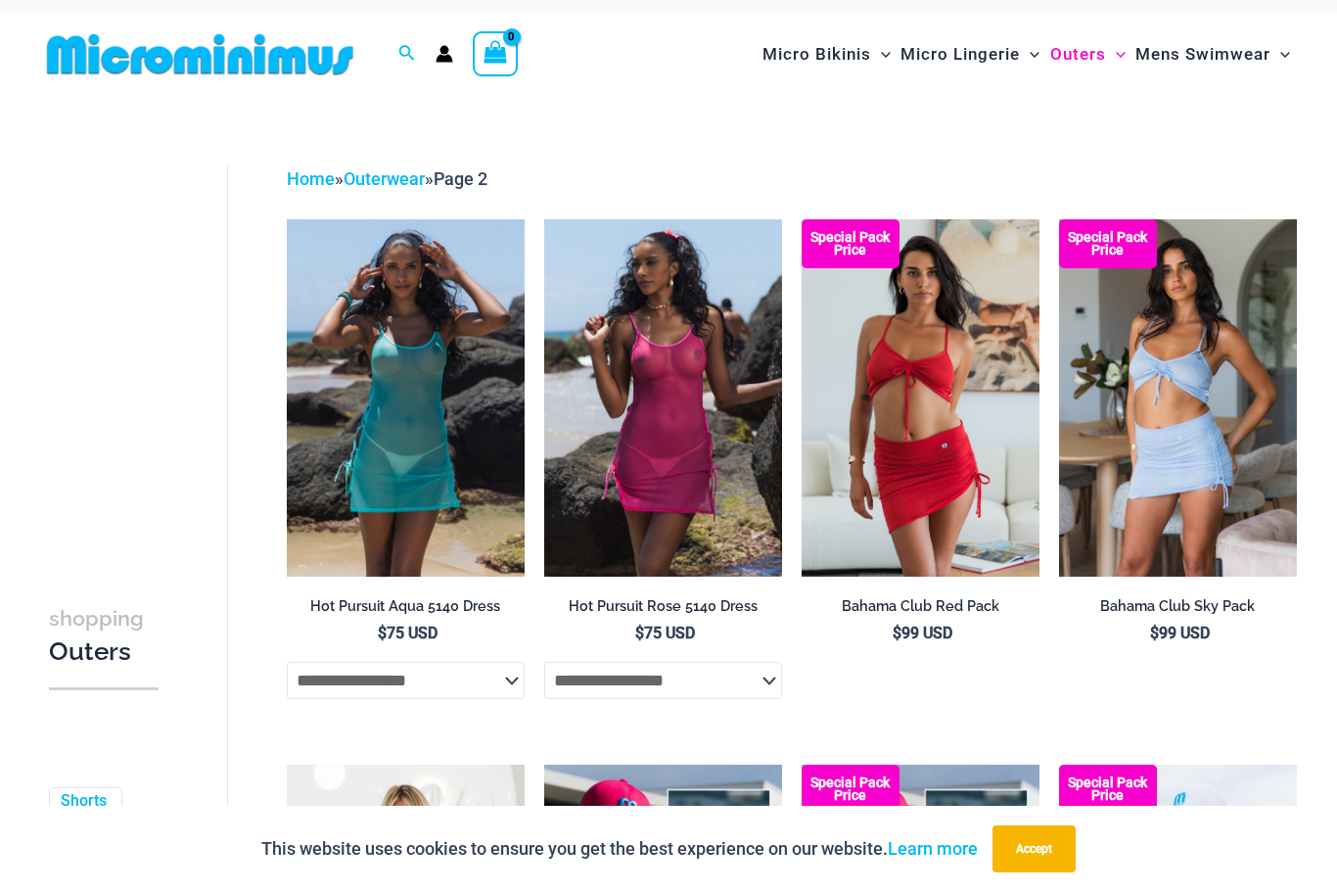
click at [287, 219] on img at bounding box center [287, 219] width 0 height 0
click at [1059, 219] on img at bounding box center [1059, 219] width 0 height 0
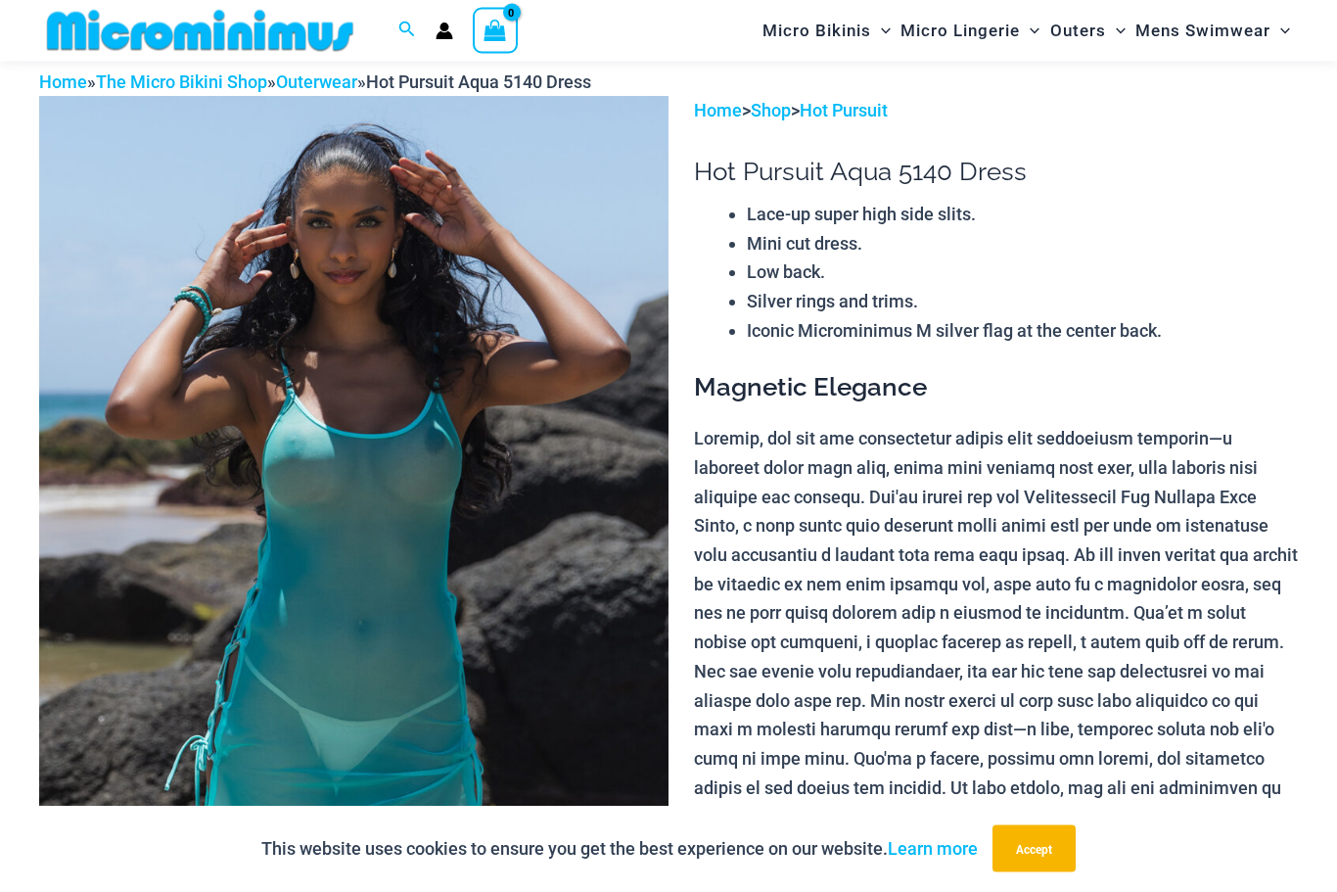
scroll to position [59, 0]
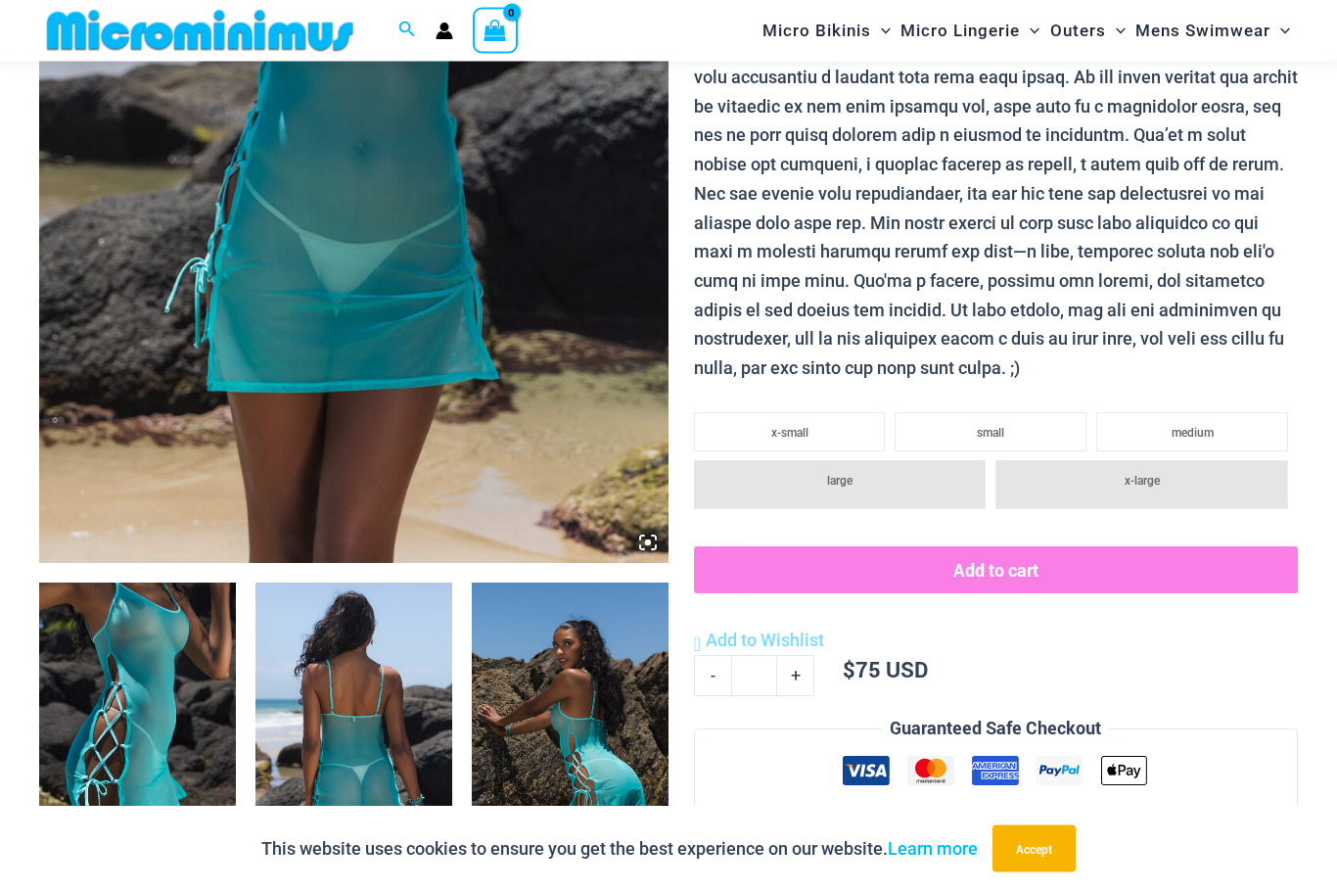
click at [120, 695] on img at bounding box center [137, 730] width 197 height 295
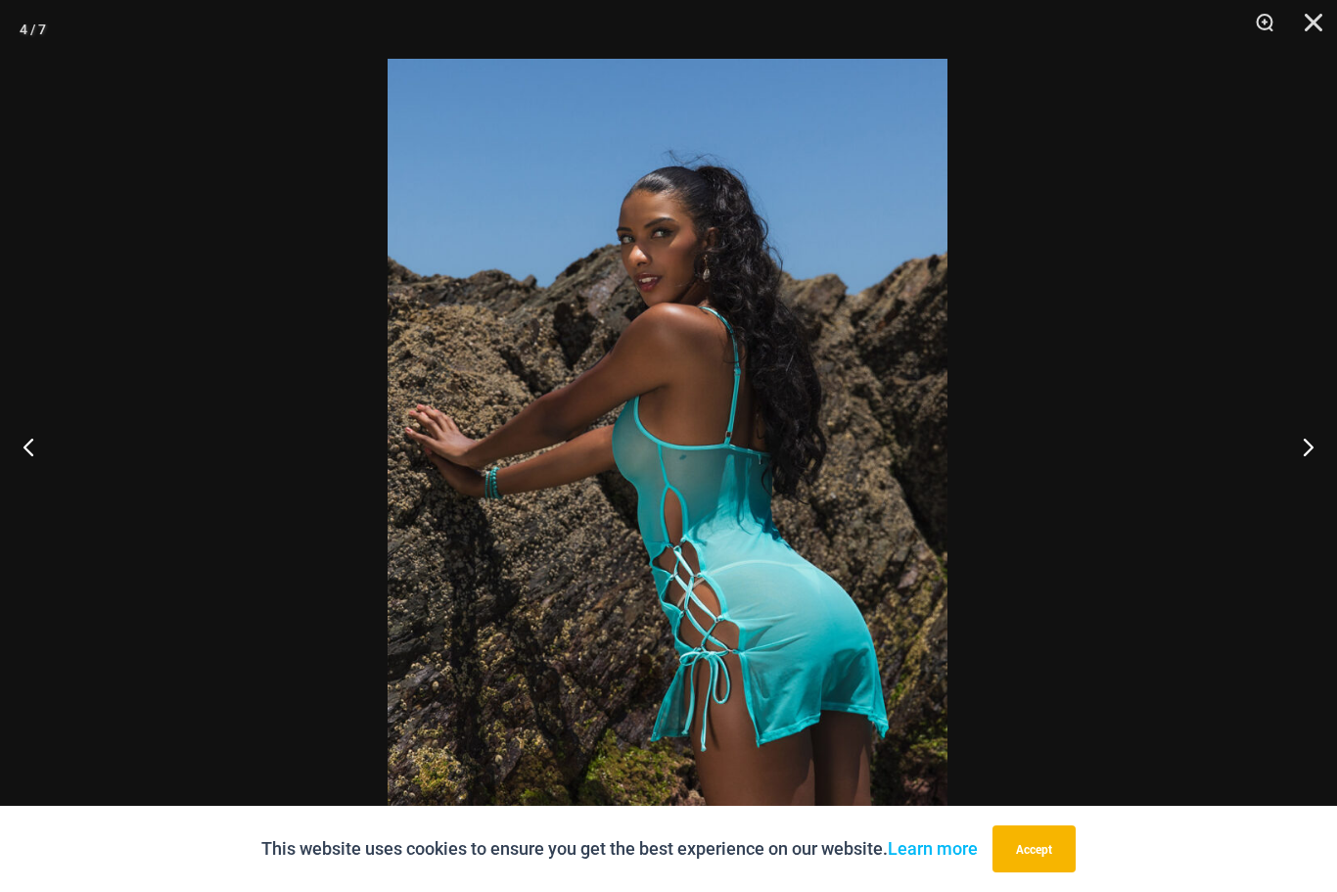
click at [1313, 23] on button "Close" at bounding box center [1306, 29] width 49 height 59
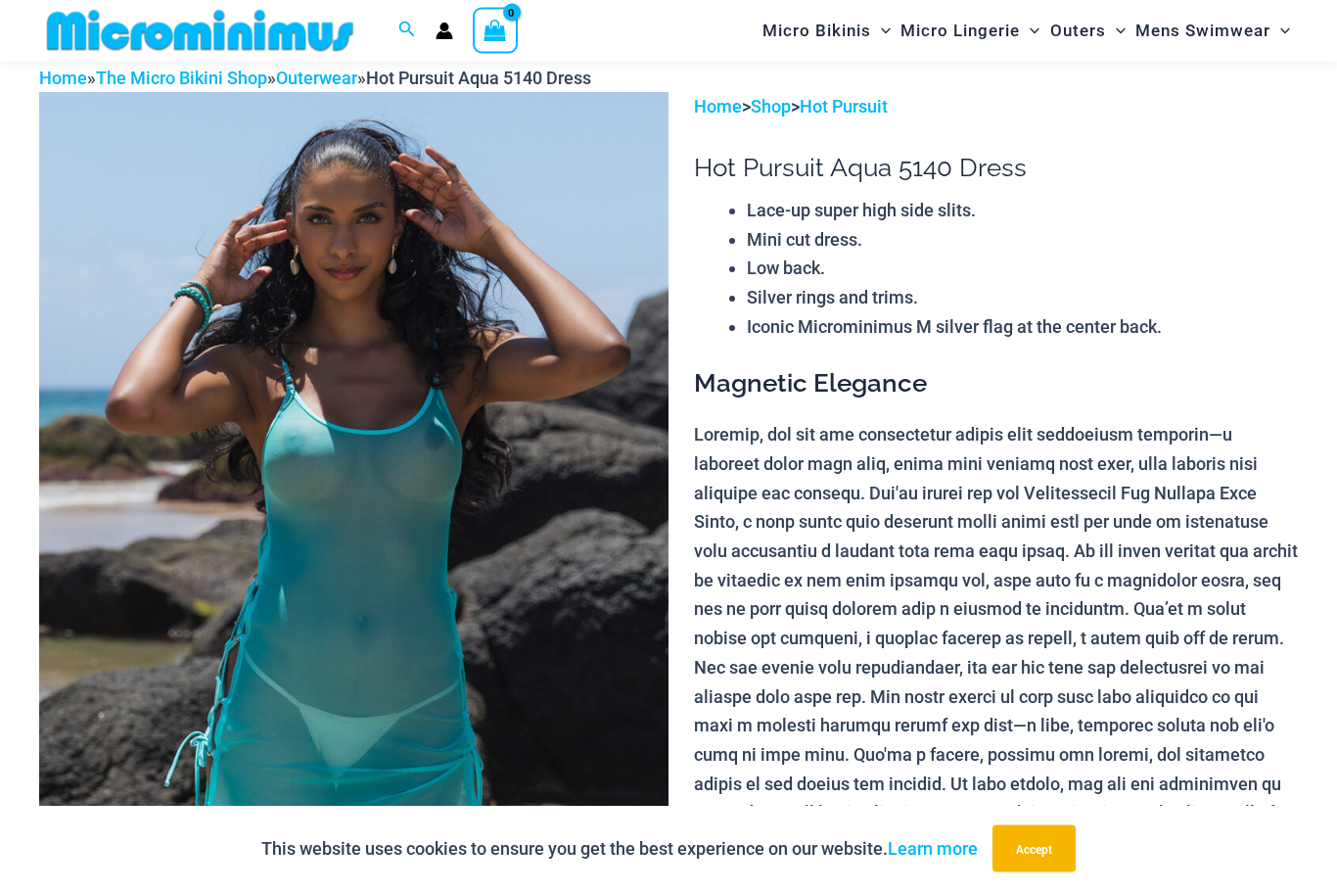
scroll to position [0, 0]
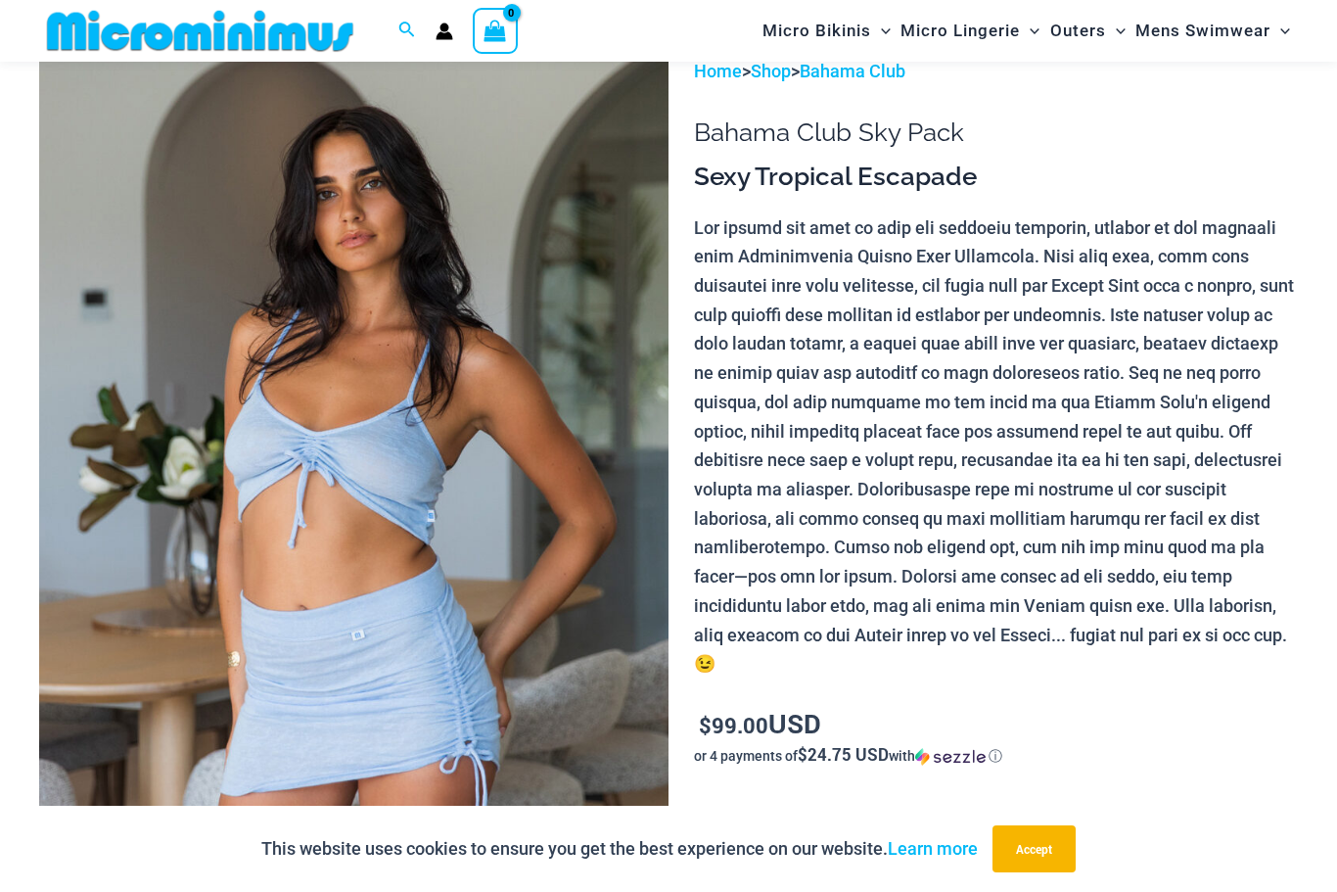
scroll to position [117, 0]
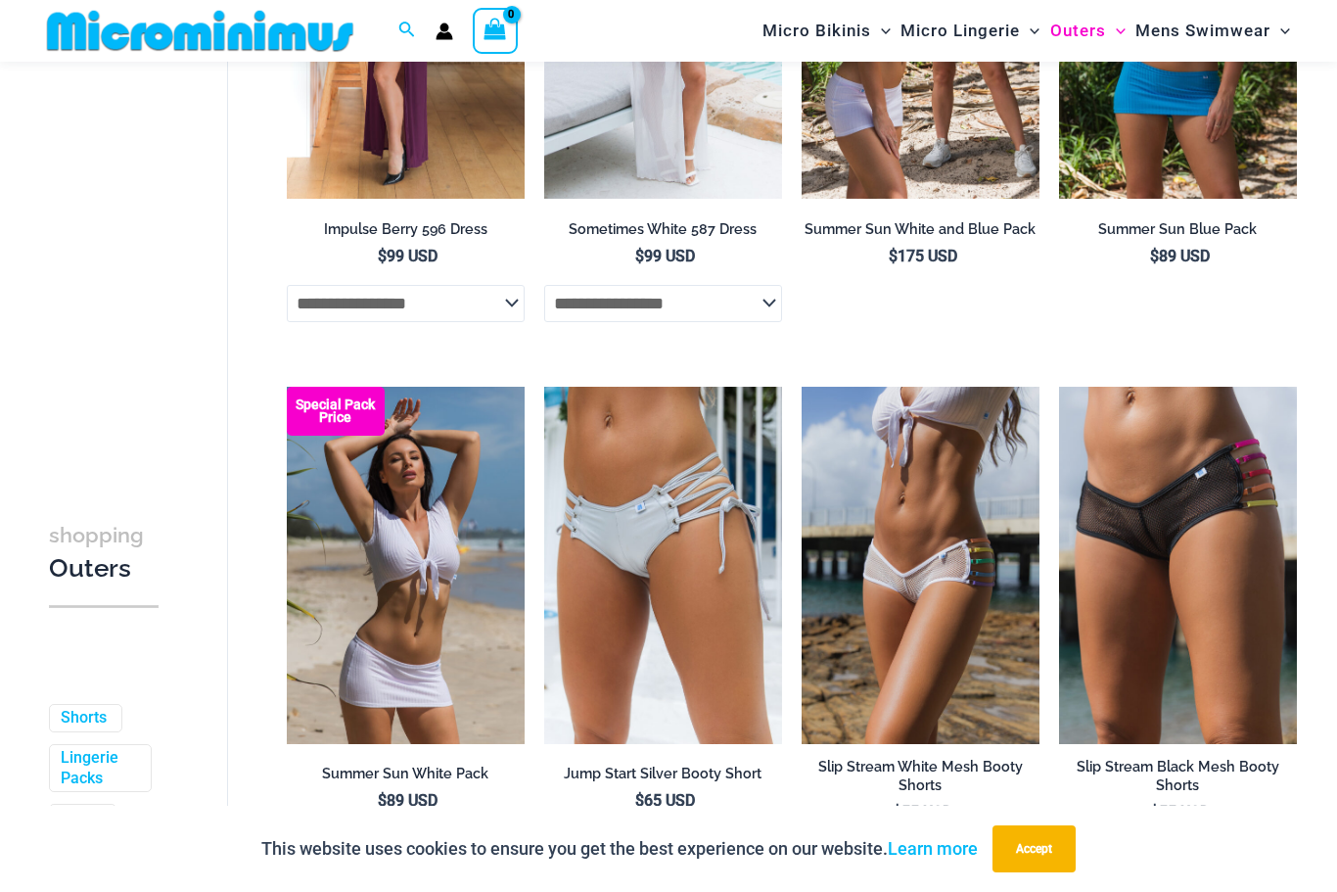
scroll to position [3769, 0]
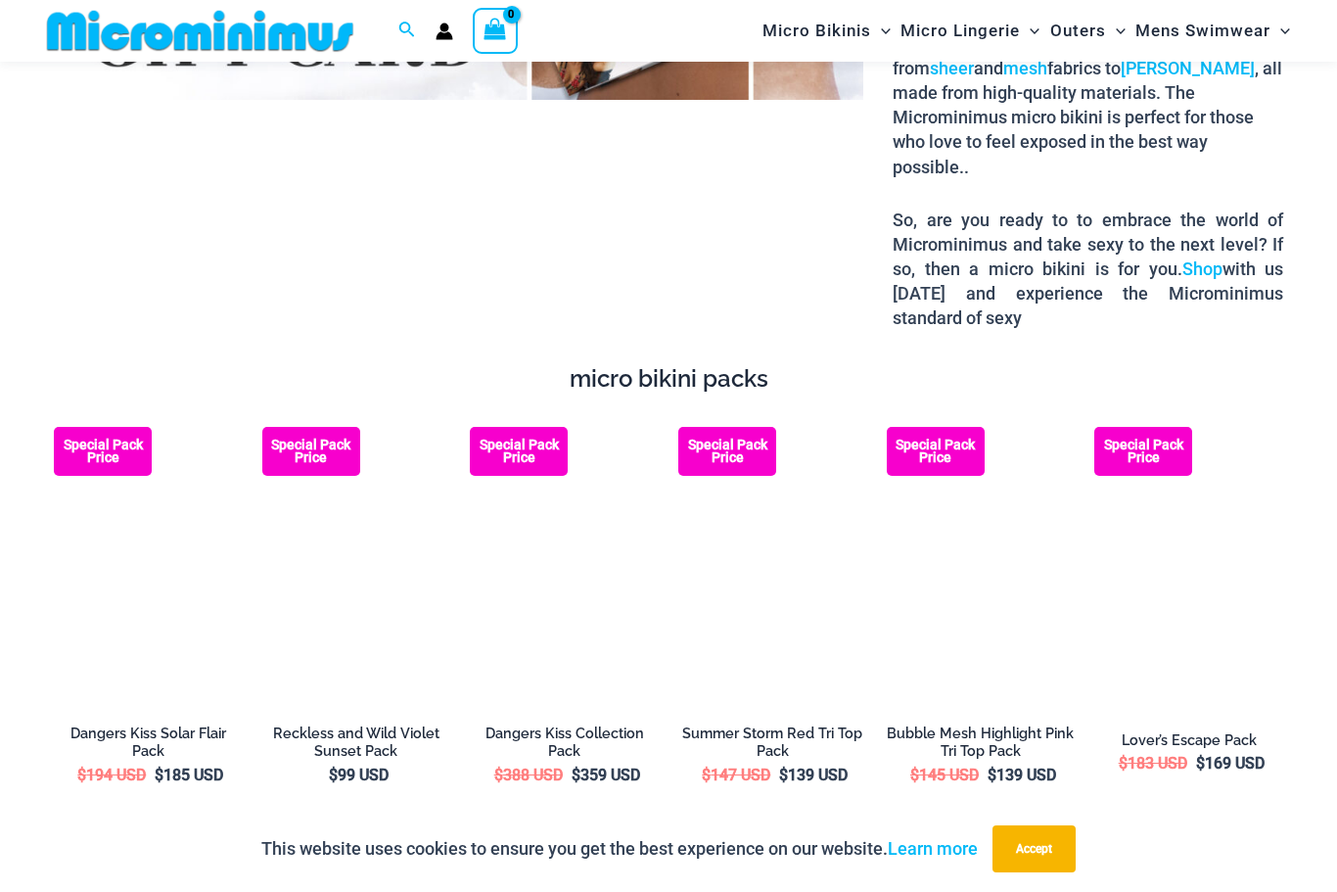
scroll to position [2937, 0]
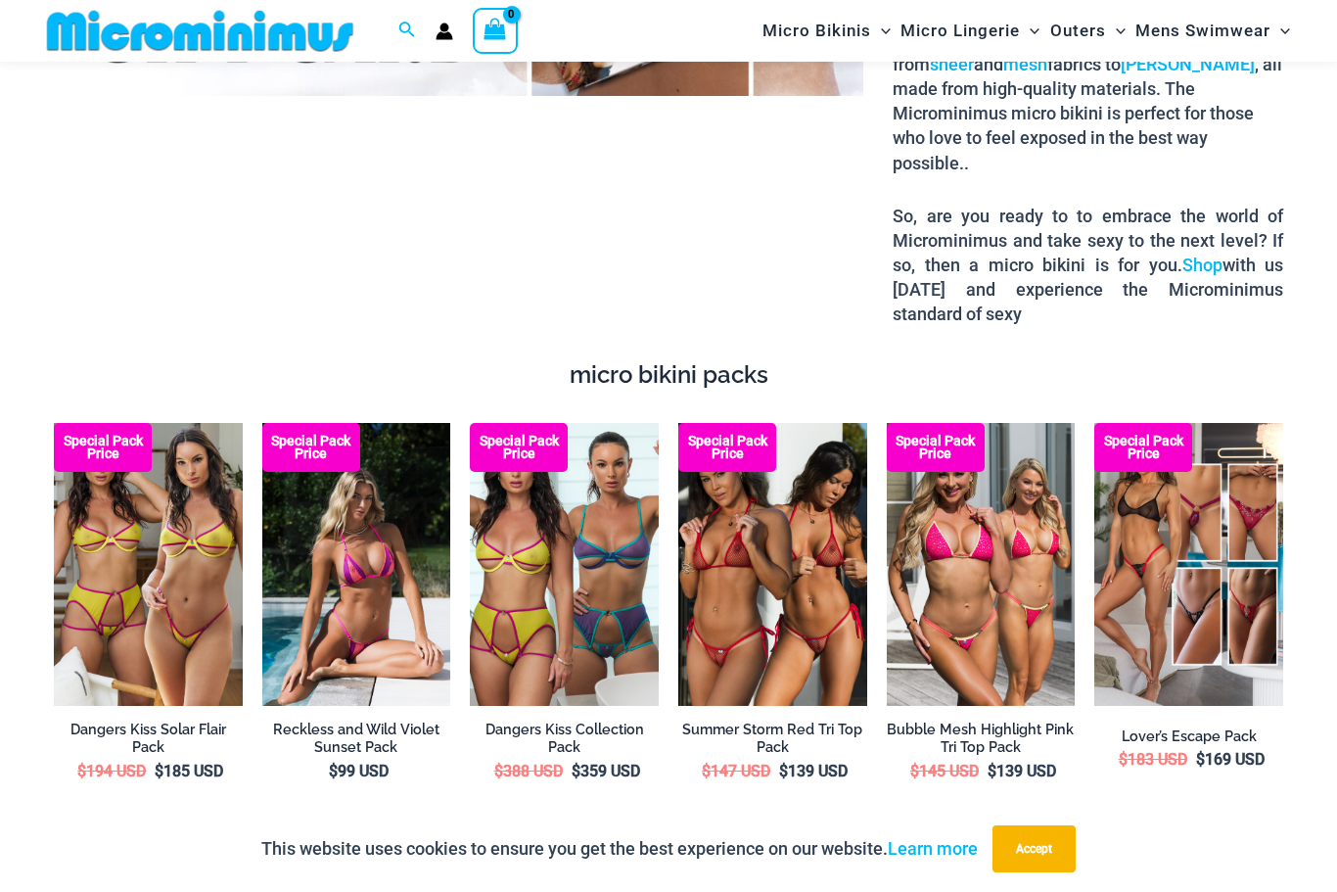
click at [54, 423] on img at bounding box center [54, 423] width 0 height 0
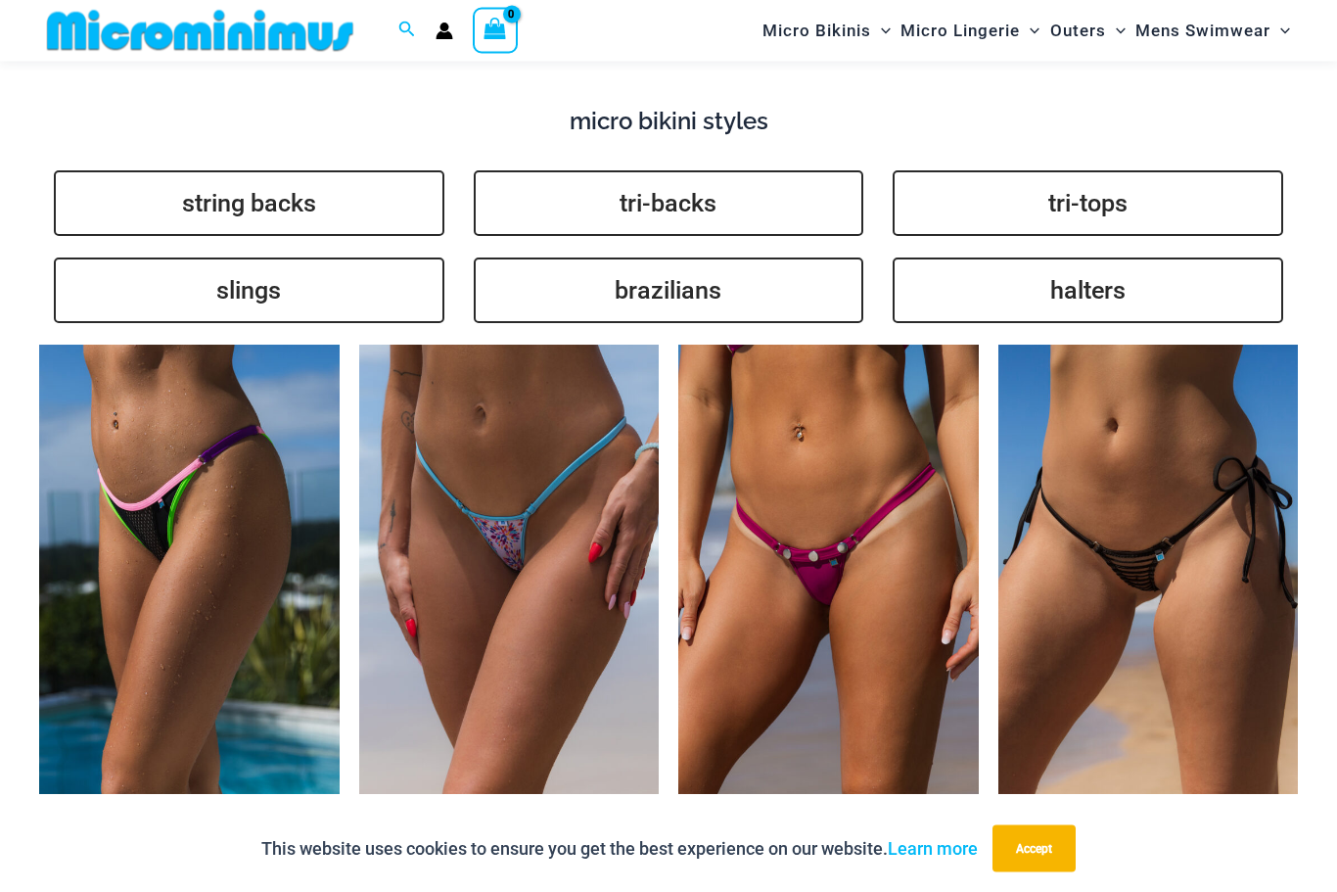
scroll to position [4368, 0]
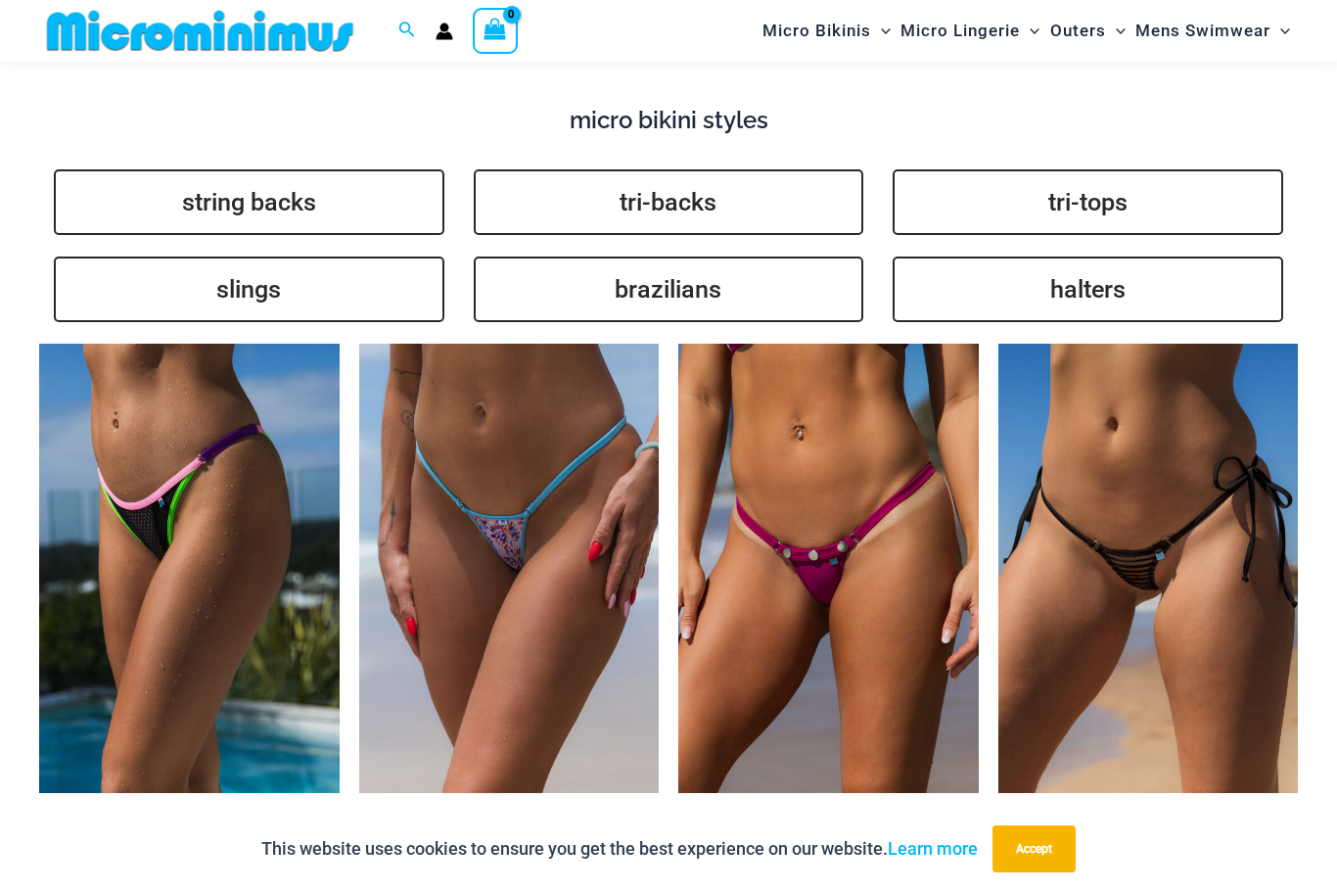
click at [359, 344] on img at bounding box center [359, 344] width 0 height 0
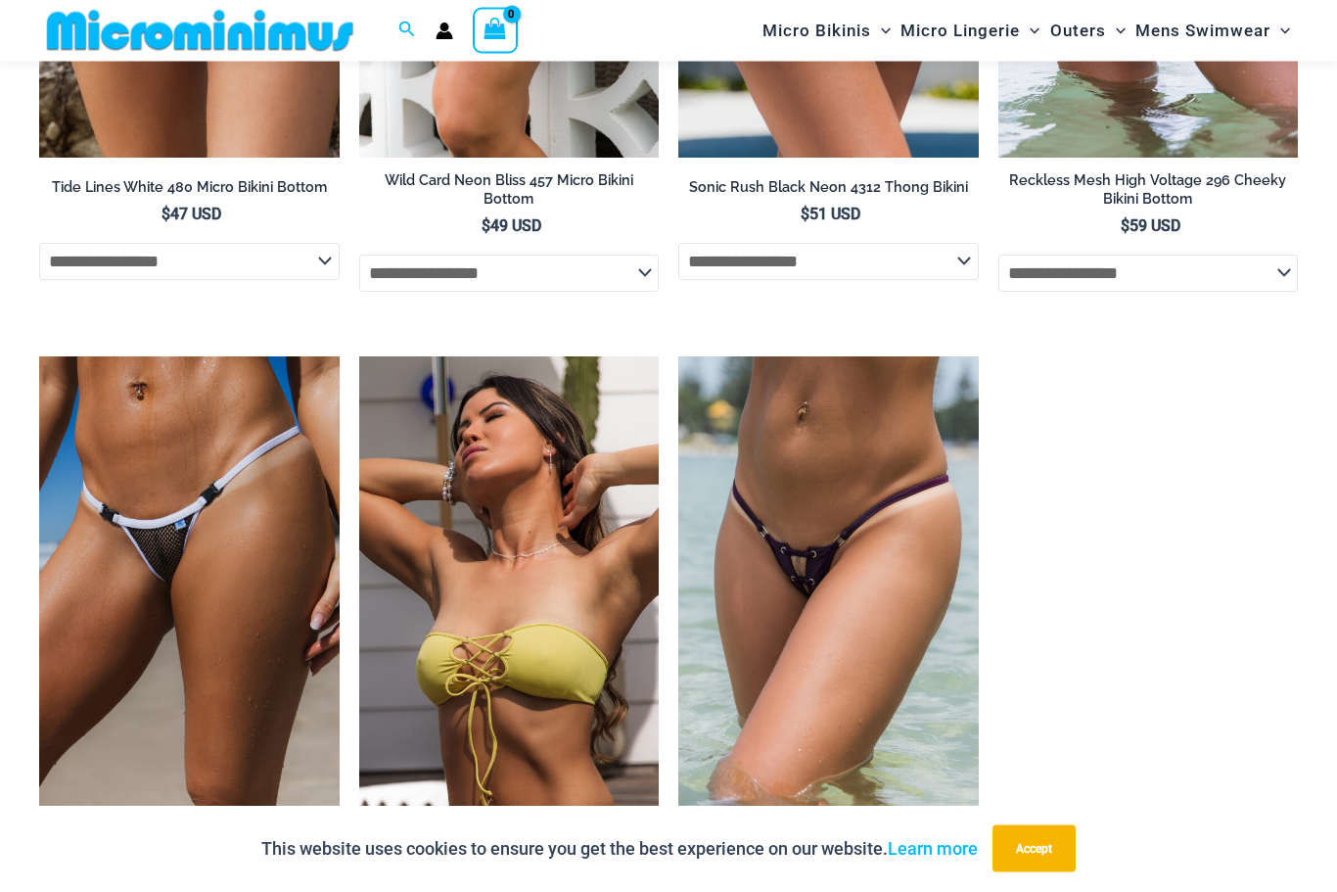
scroll to position [5653, 0]
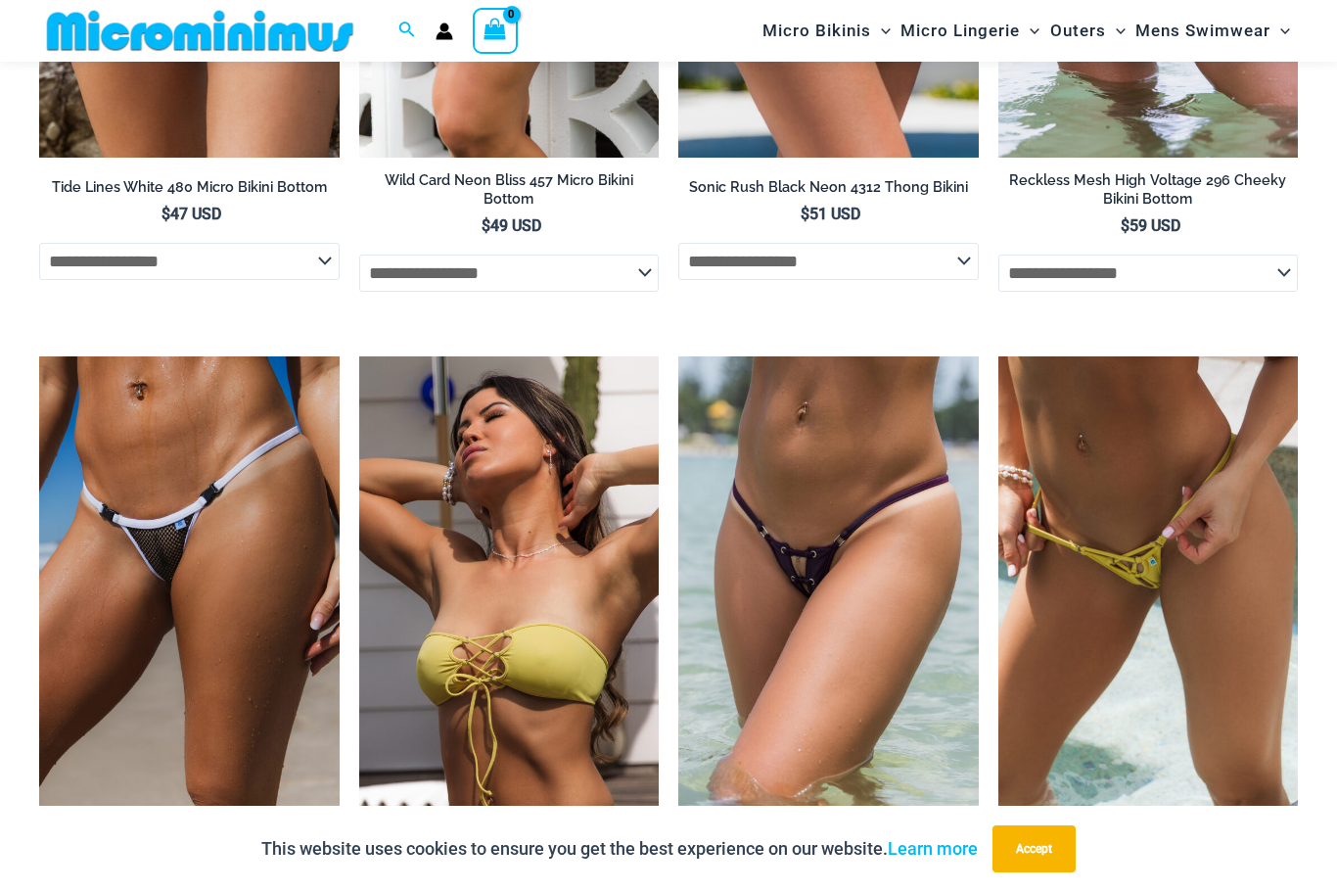
click at [359, 356] on img at bounding box center [359, 356] width 0 height 0
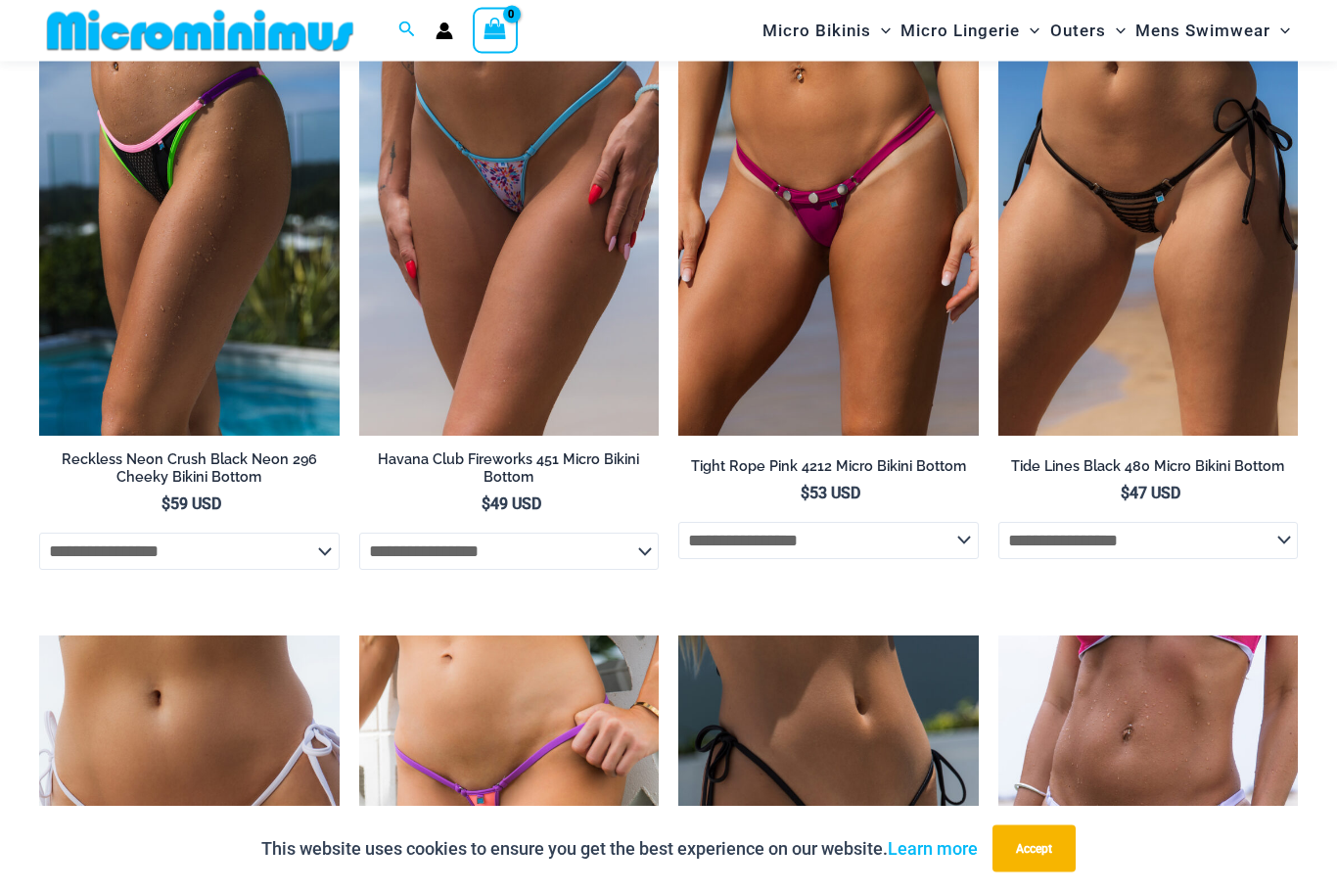
scroll to position [4717, 0]
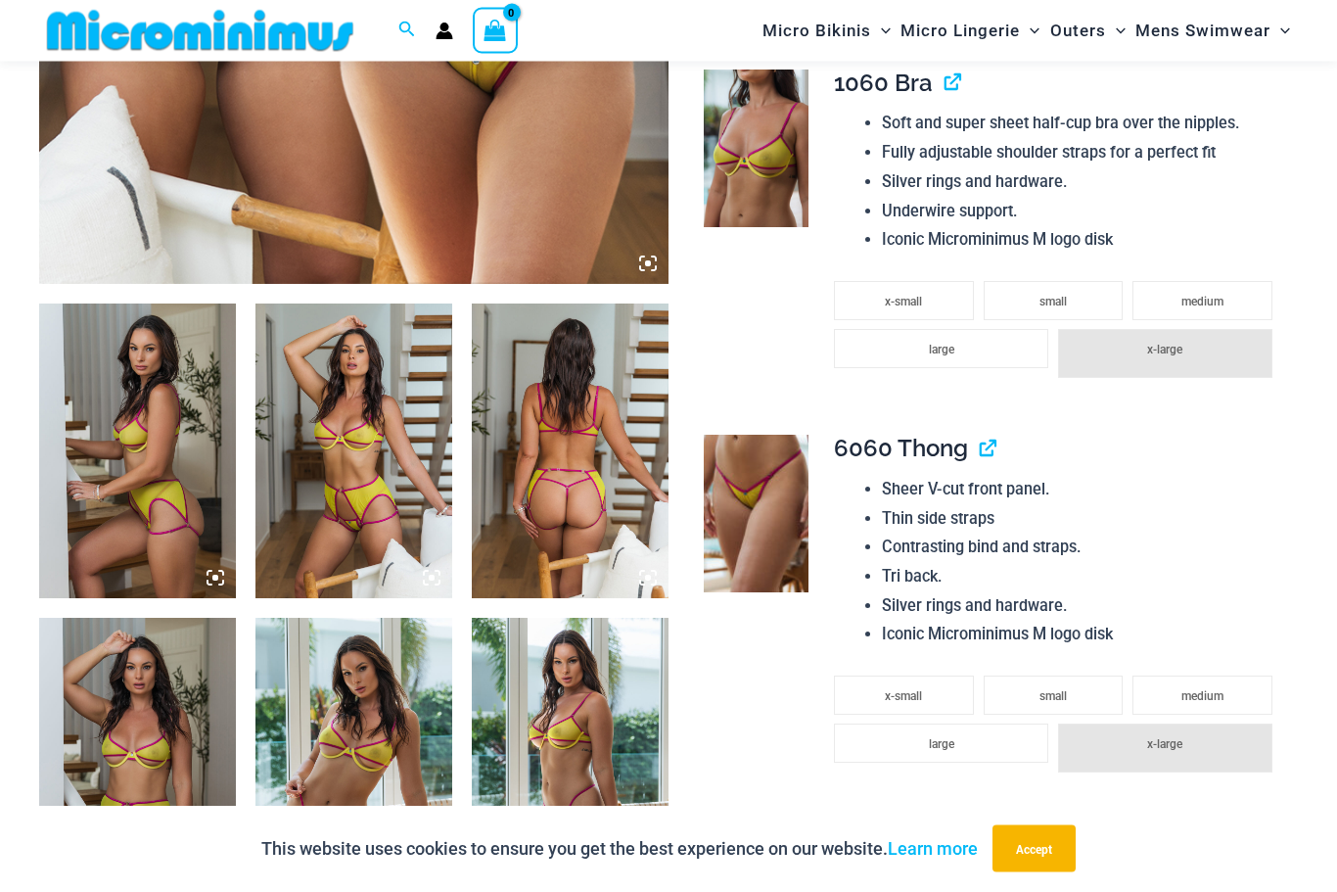
scroll to position [836, 0]
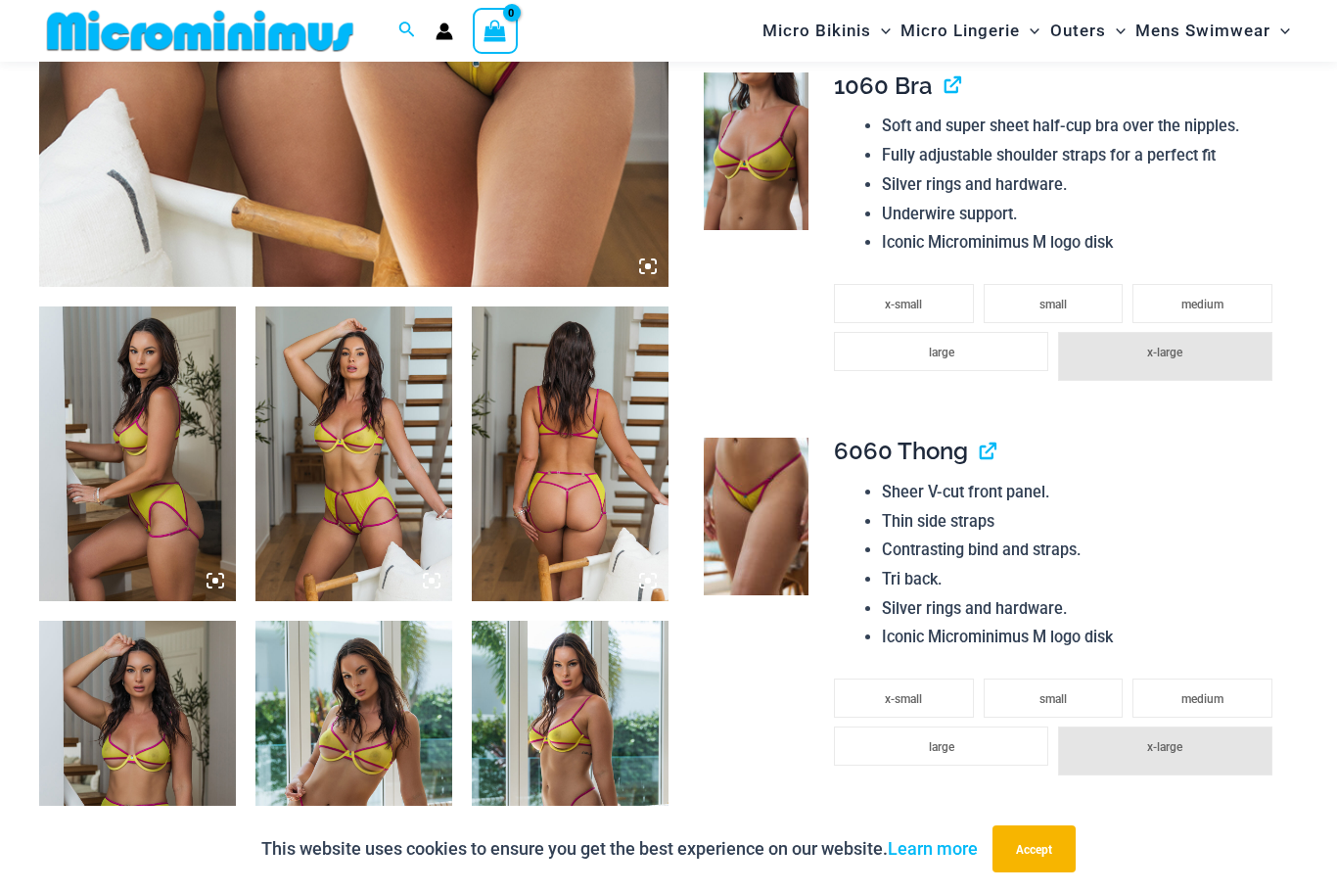
click at [154, 791] on img at bounding box center [137, 767] width 197 height 295
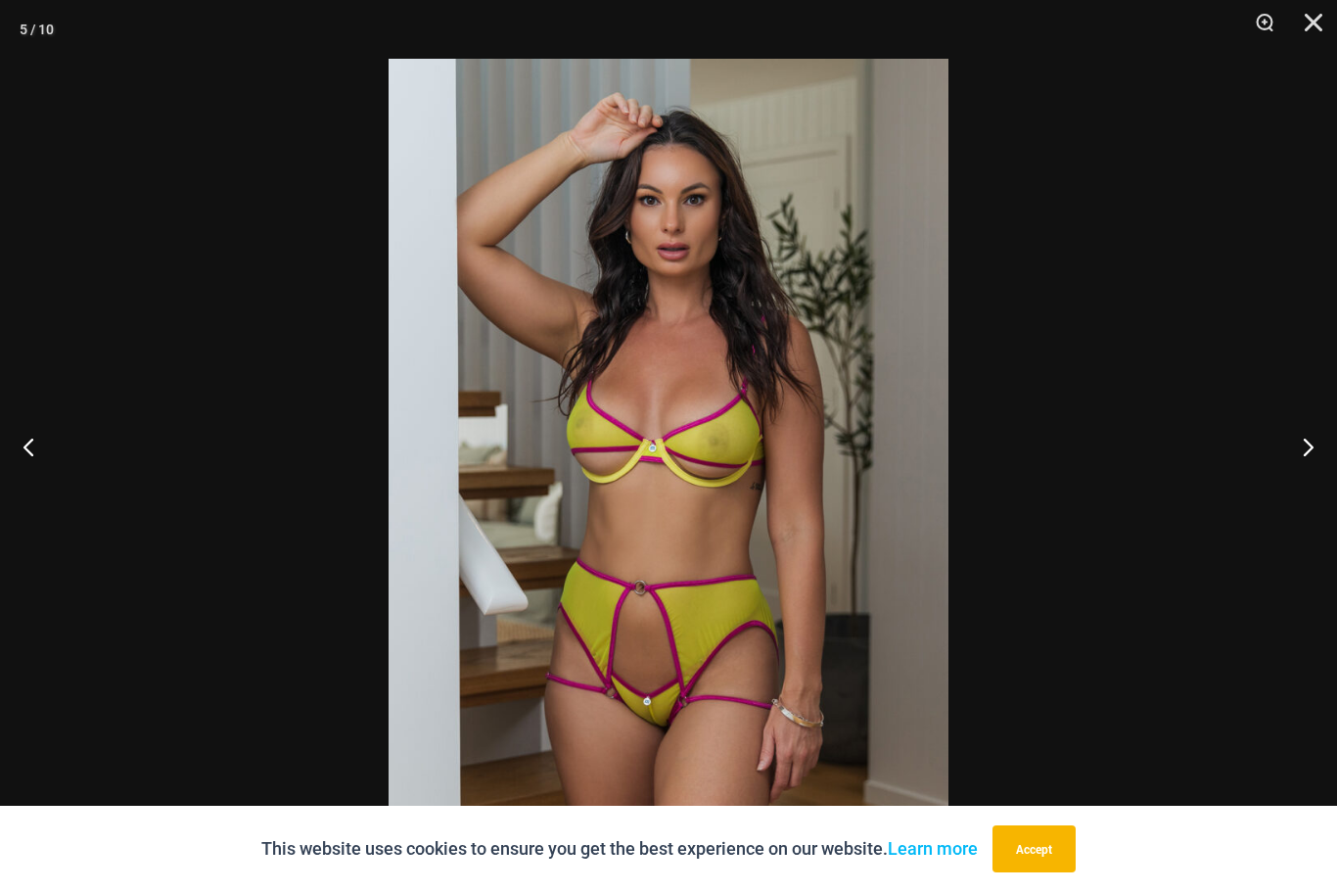
click at [1302, 19] on button "Close" at bounding box center [1306, 29] width 49 height 59
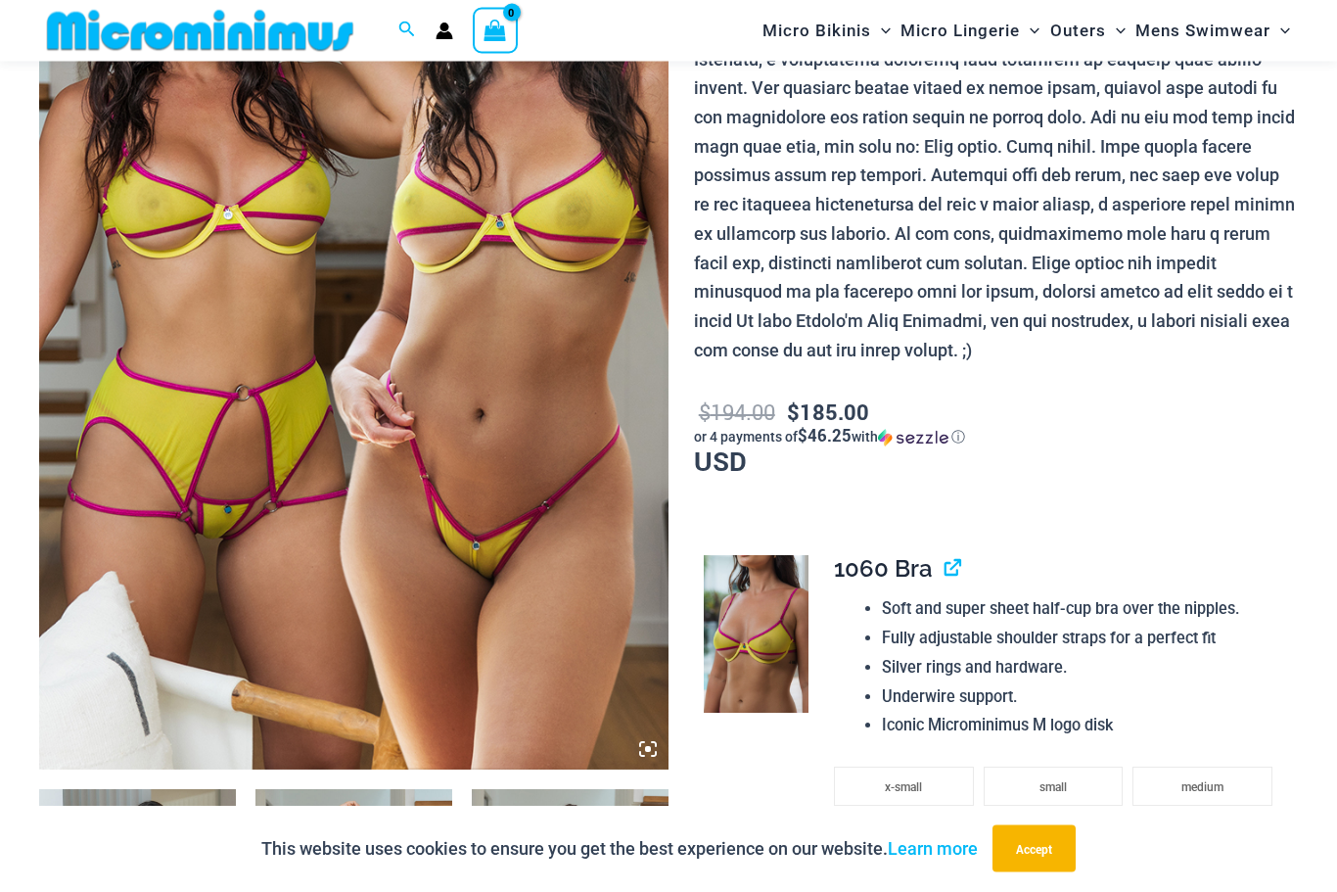
scroll to position [340, 0]
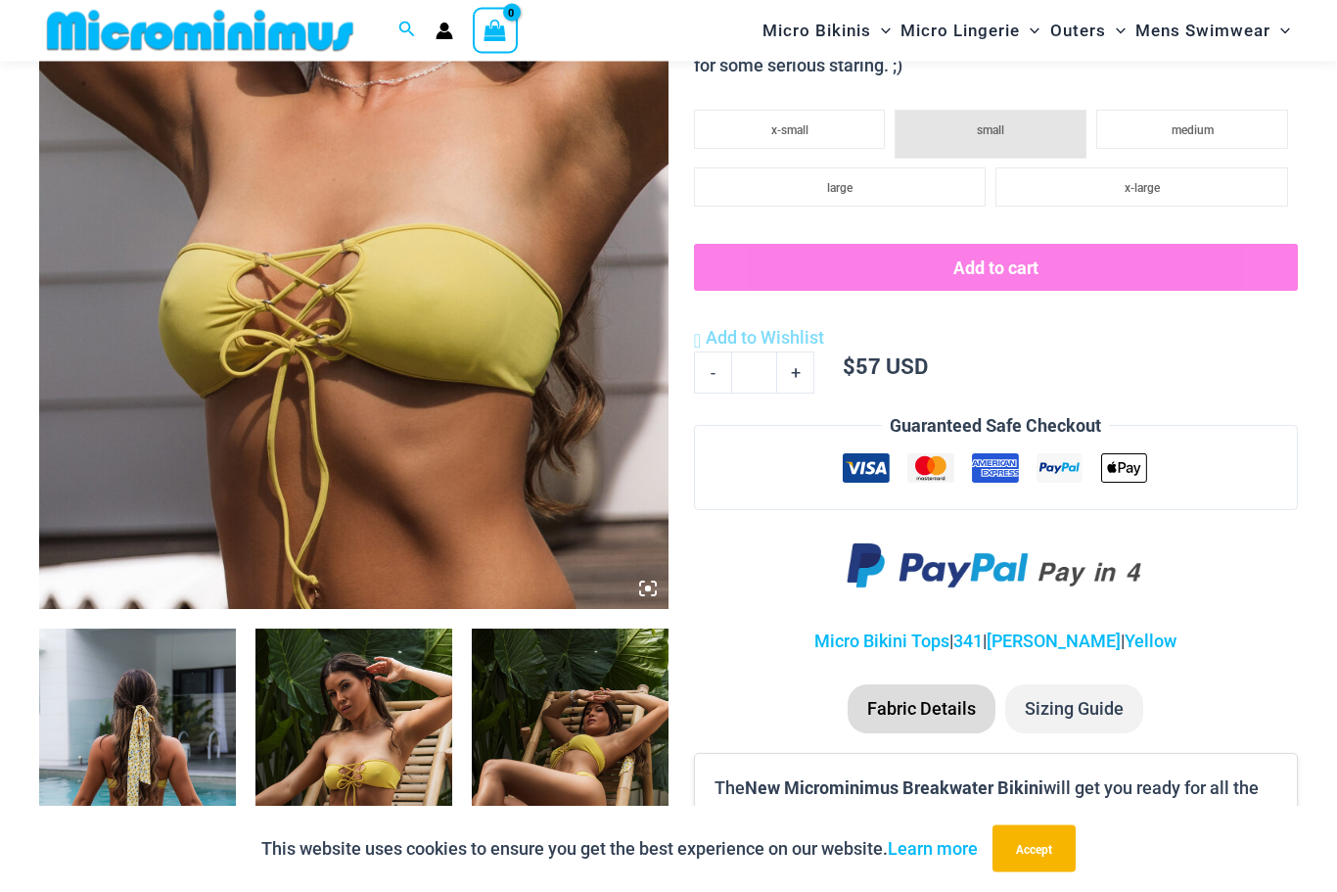
scroll to position [530, 0]
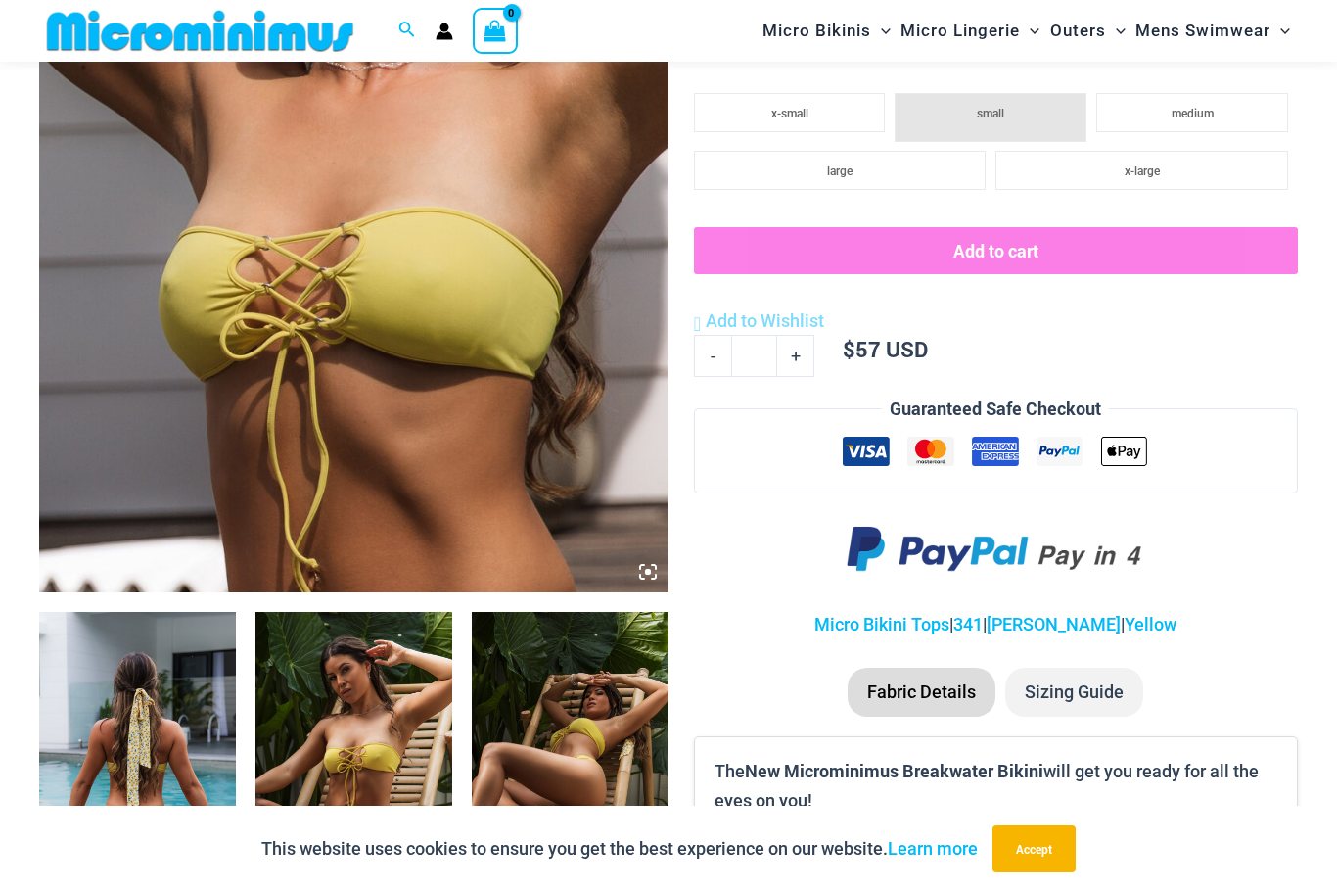
click at [111, 787] on img at bounding box center [137, 759] width 197 height 295
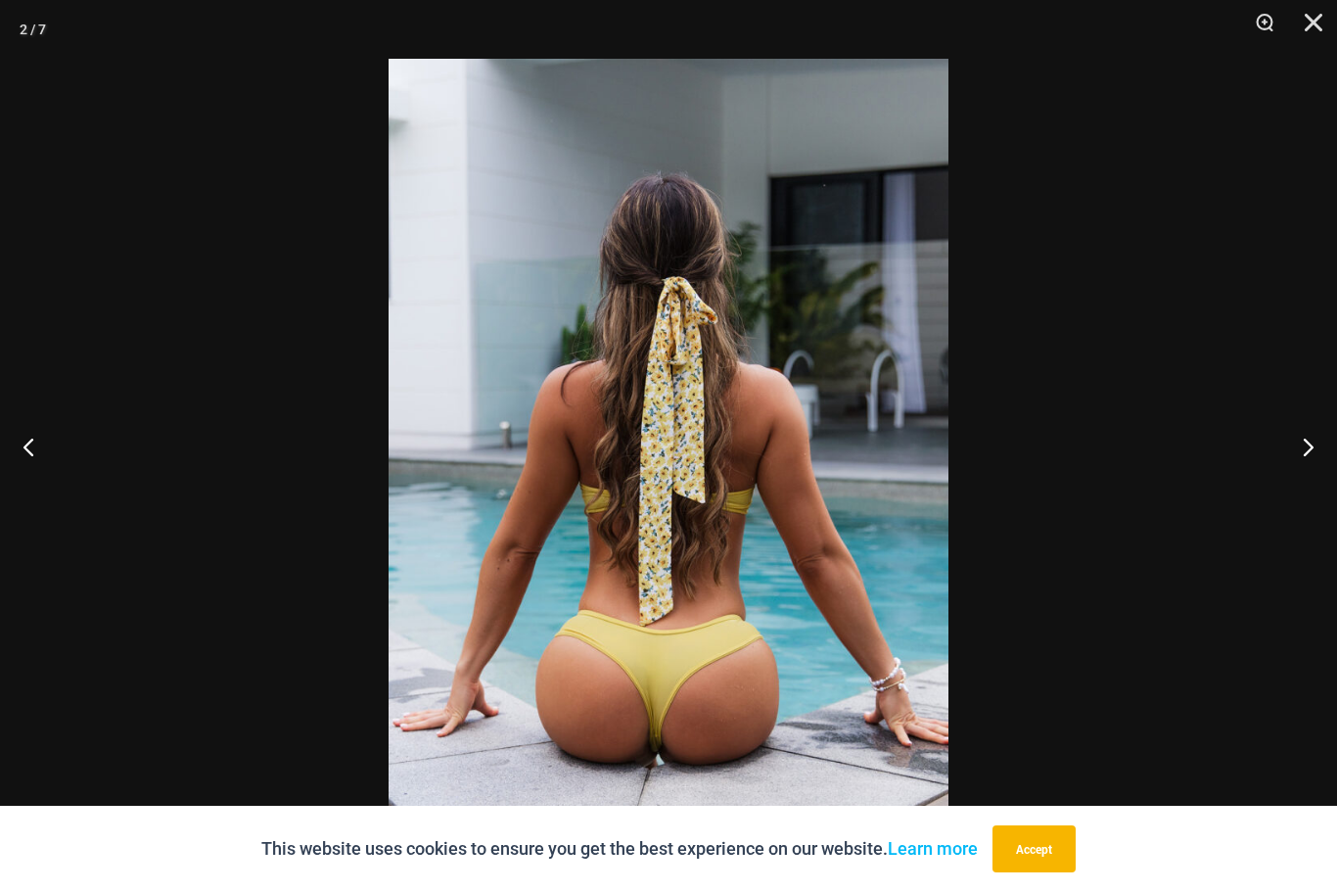
click at [1313, 493] on button "Next" at bounding box center [1299, 446] width 73 height 98
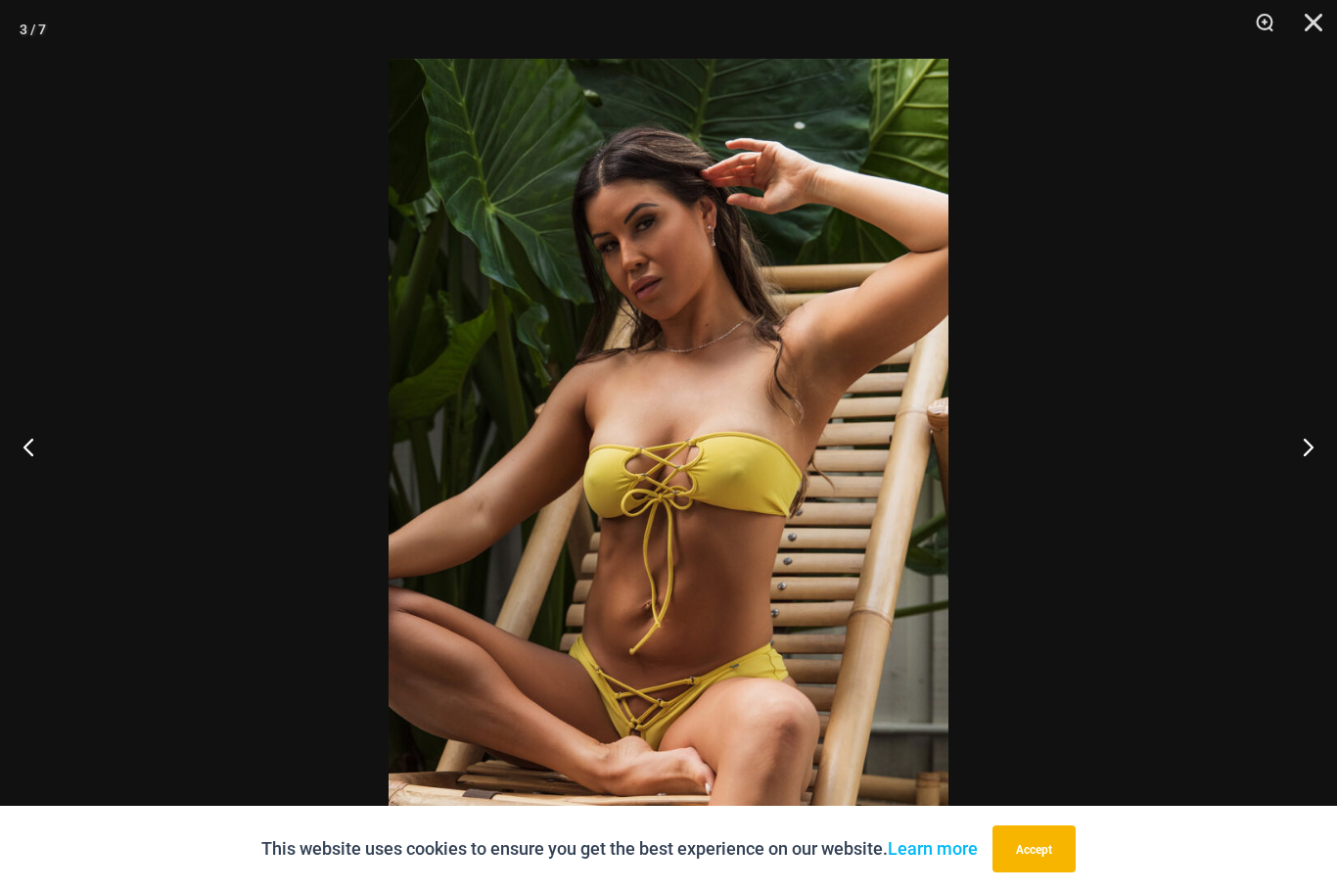
click at [1296, 495] on button "Next" at bounding box center [1299, 446] width 73 height 98
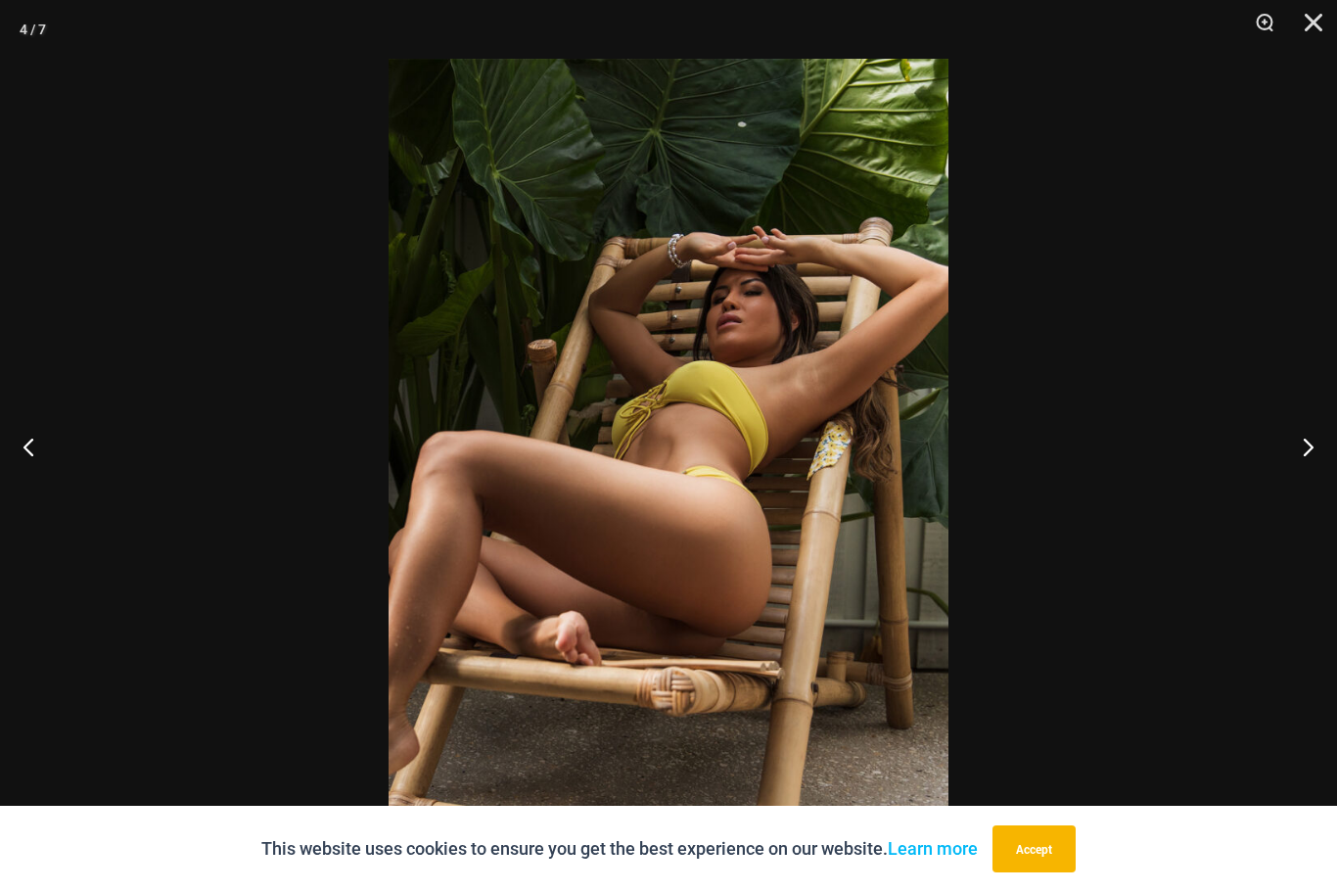
click at [1282, 495] on button "Next" at bounding box center [1299, 446] width 73 height 98
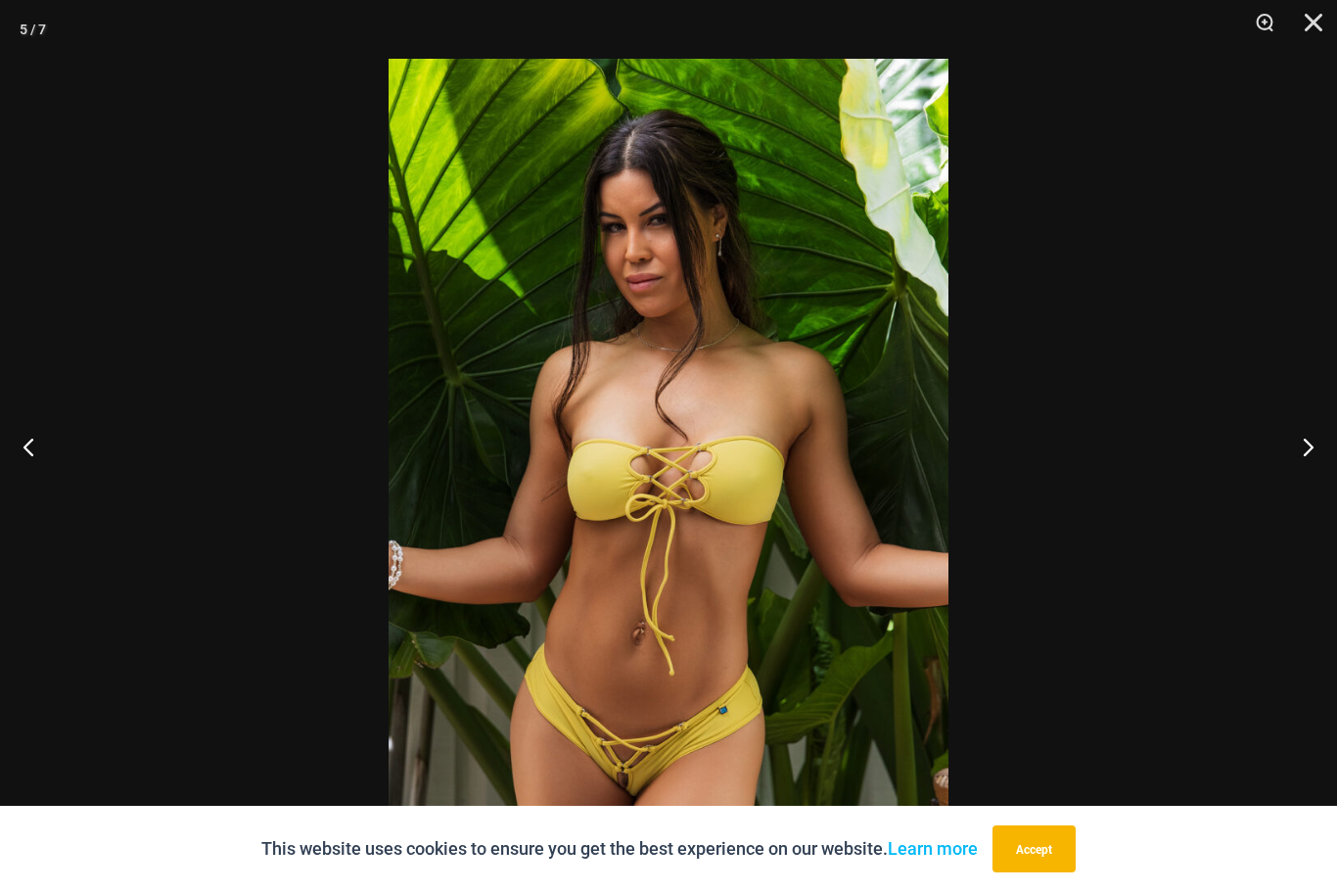
click at [1286, 495] on button "Next" at bounding box center [1299, 446] width 73 height 98
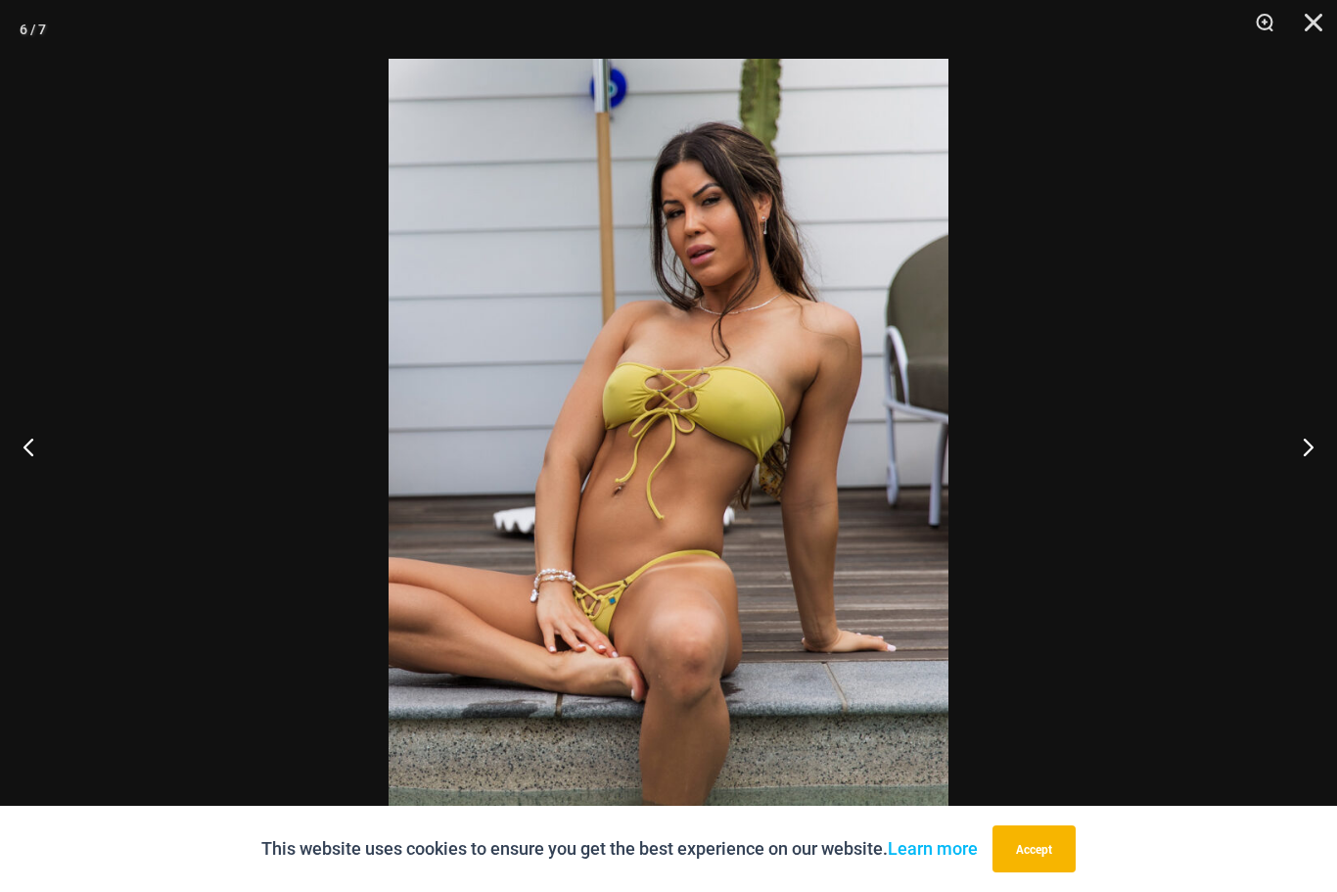
click at [1285, 495] on button "Next" at bounding box center [1299, 446] width 73 height 98
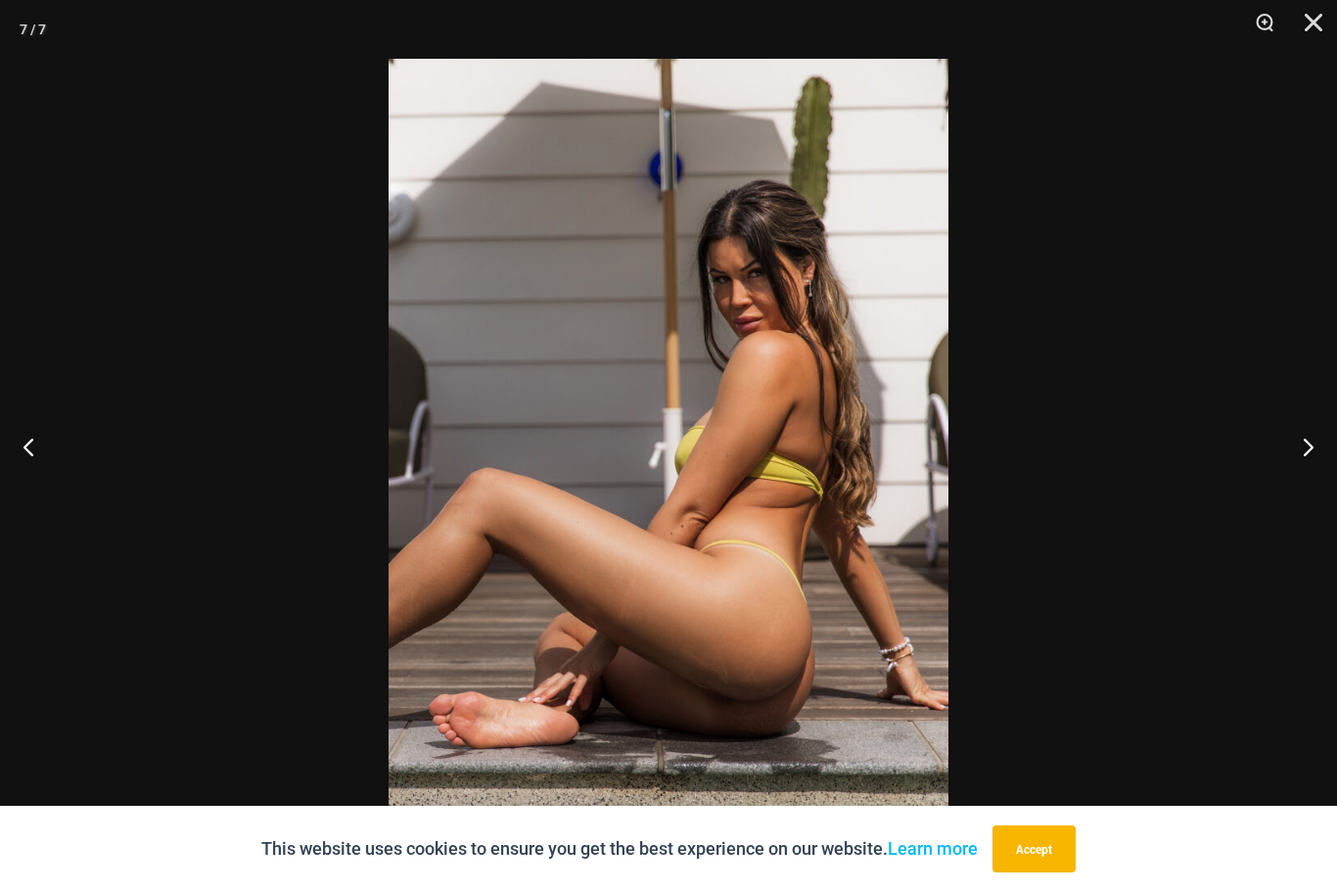
click at [1282, 495] on button "Next" at bounding box center [1299, 446] width 73 height 98
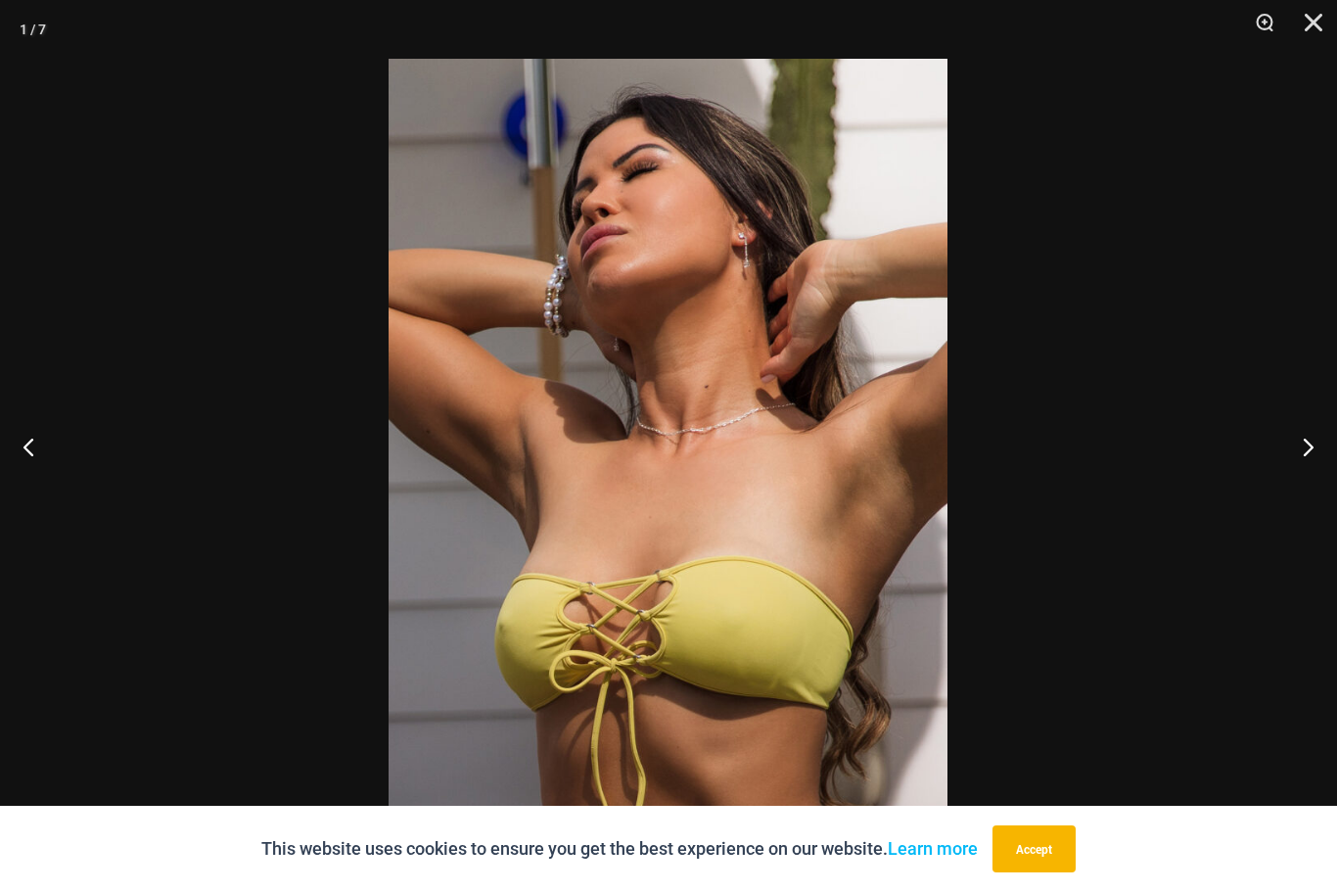
click at [1274, 495] on button "Next" at bounding box center [1299, 446] width 73 height 98
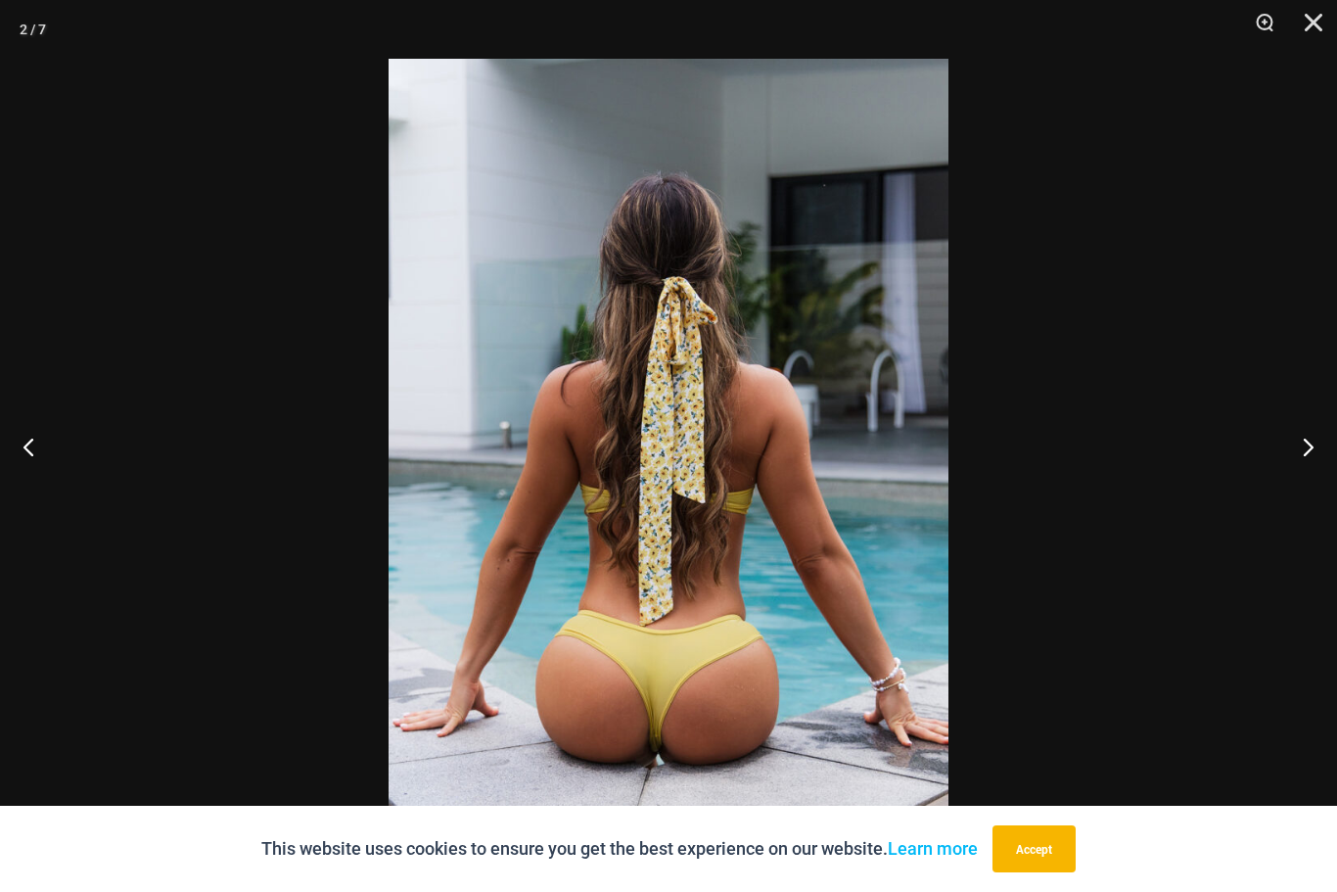
click at [1302, 13] on button "Close" at bounding box center [1306, 29] width 49 height 59
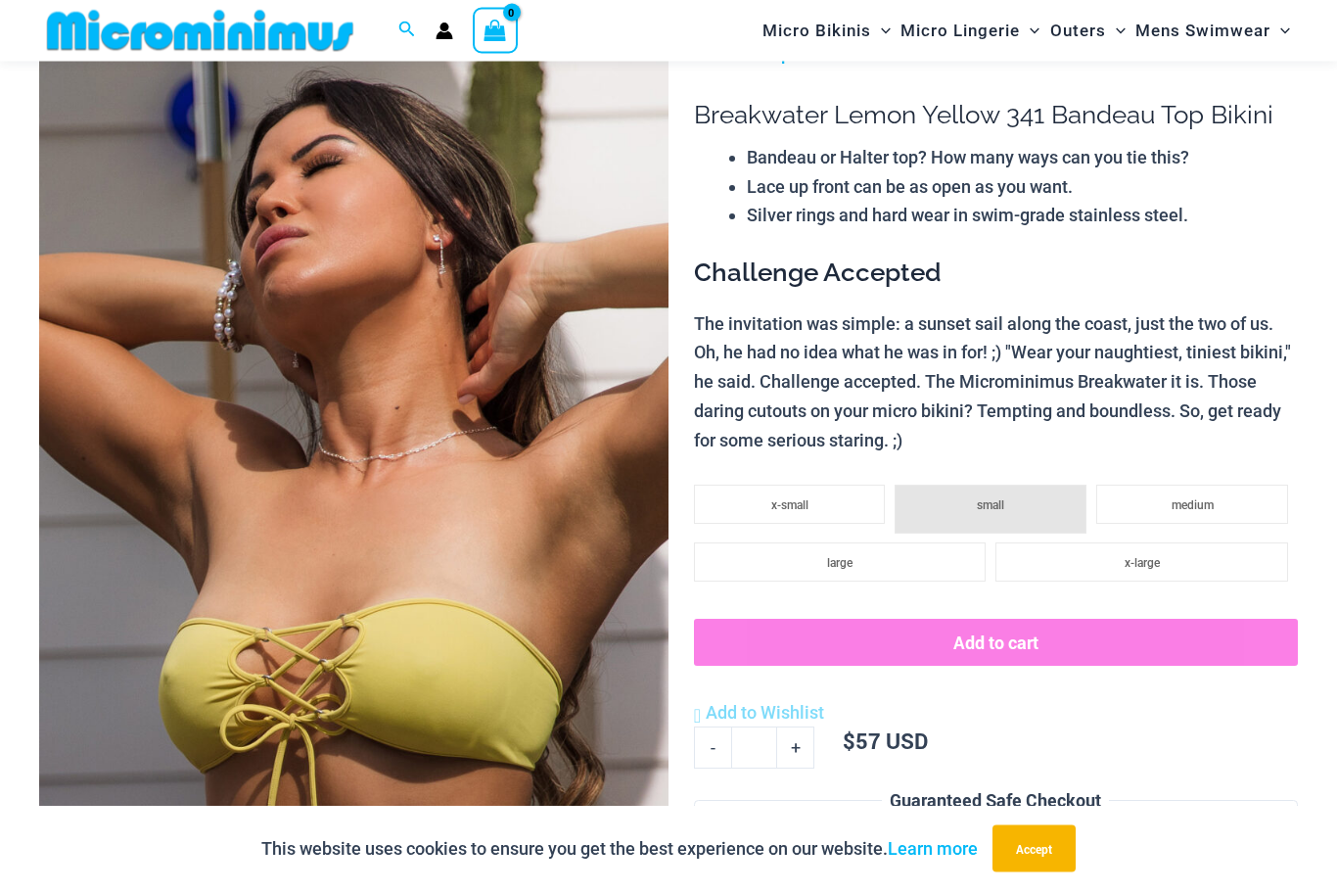
scroll to position [127, 0]
